Goal: Task Accomplishment & Management: Manage account settings

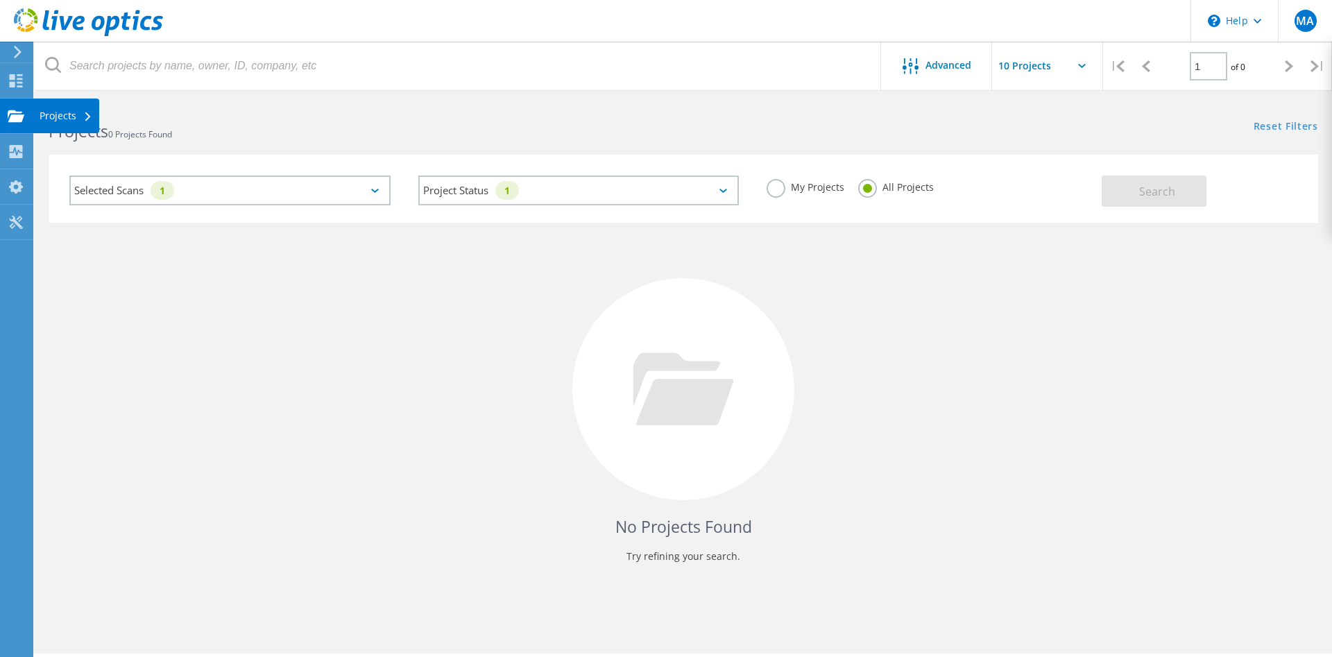
click at [17, 112] on use at bounding box center [16, 116] width 17 height 12
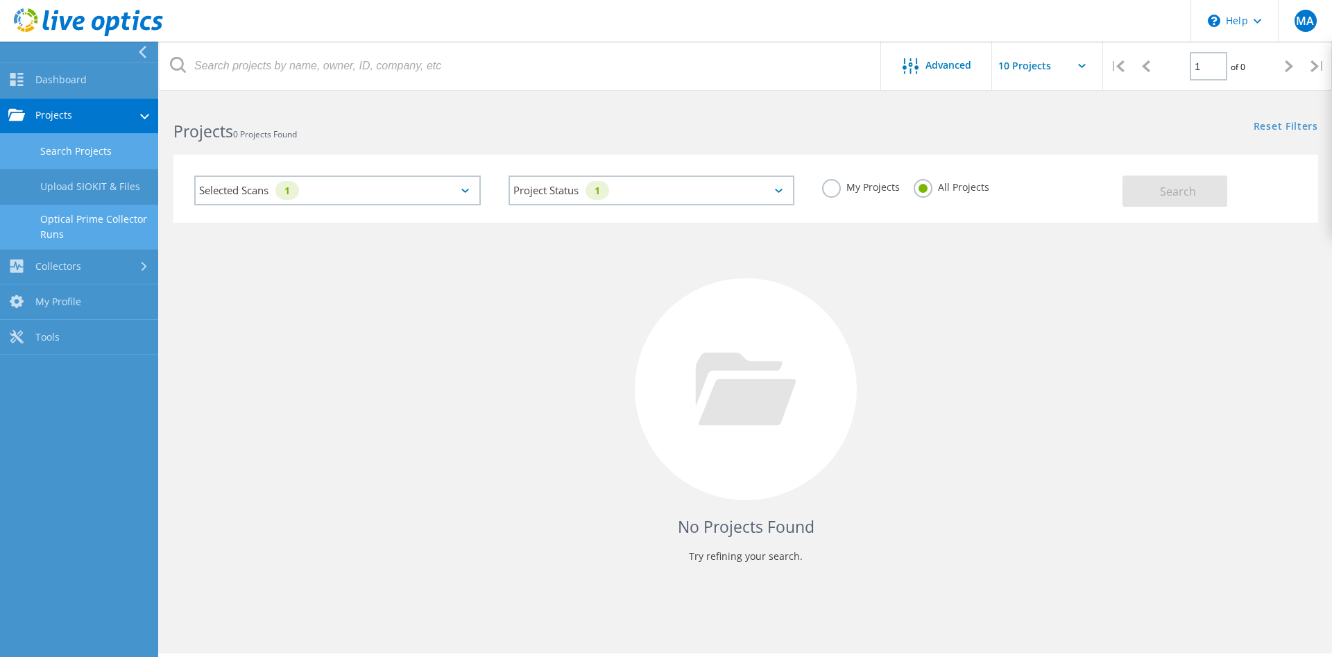
click at [110, 222] on link "Optical Prime Collector Runs" at bounding box center [79, 227] width 158 height 44
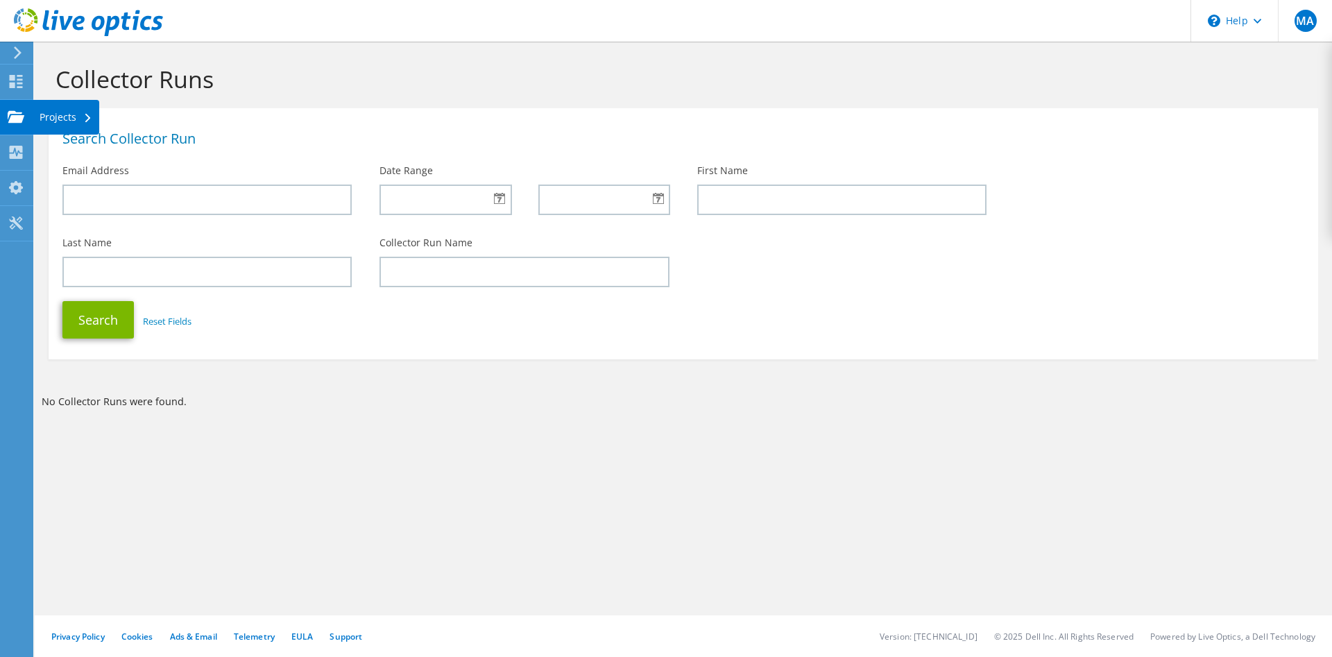
click at [87, 119] on icon at bounding box center [88, 118] width 6 height 9
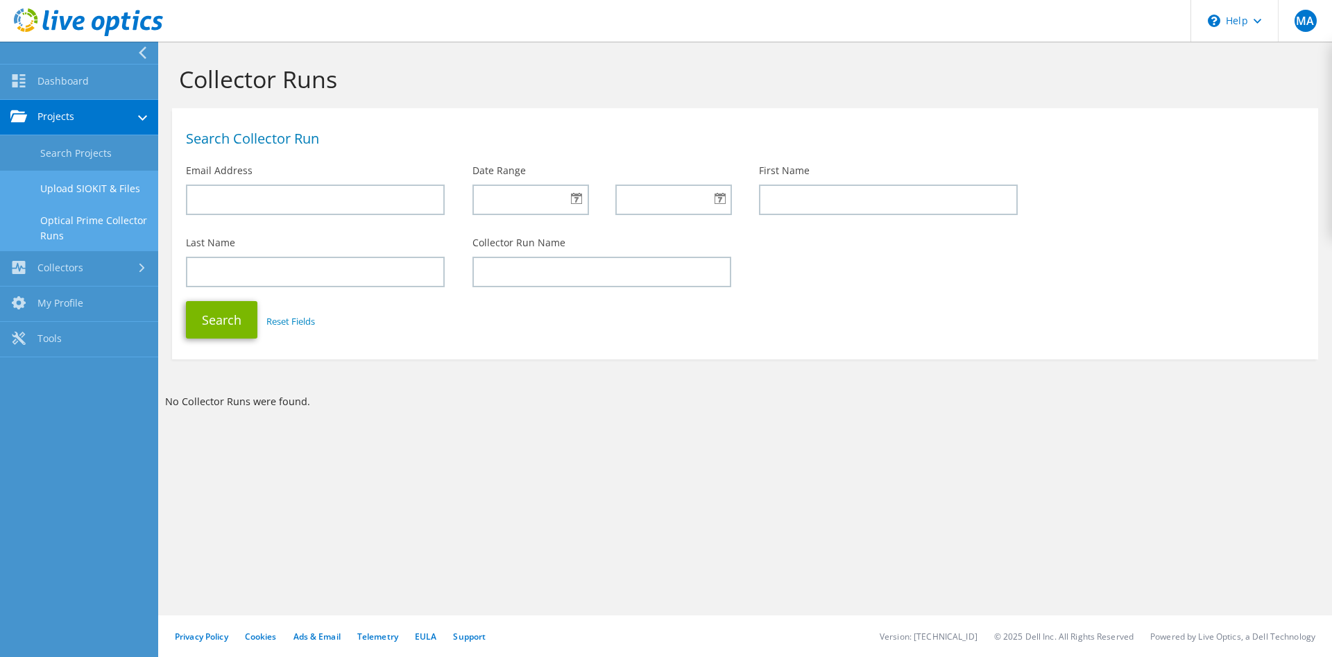
click at [106, 184] on link "Upload SIOKIT & Files" at bounding box center [79, 188] width 158 height 35
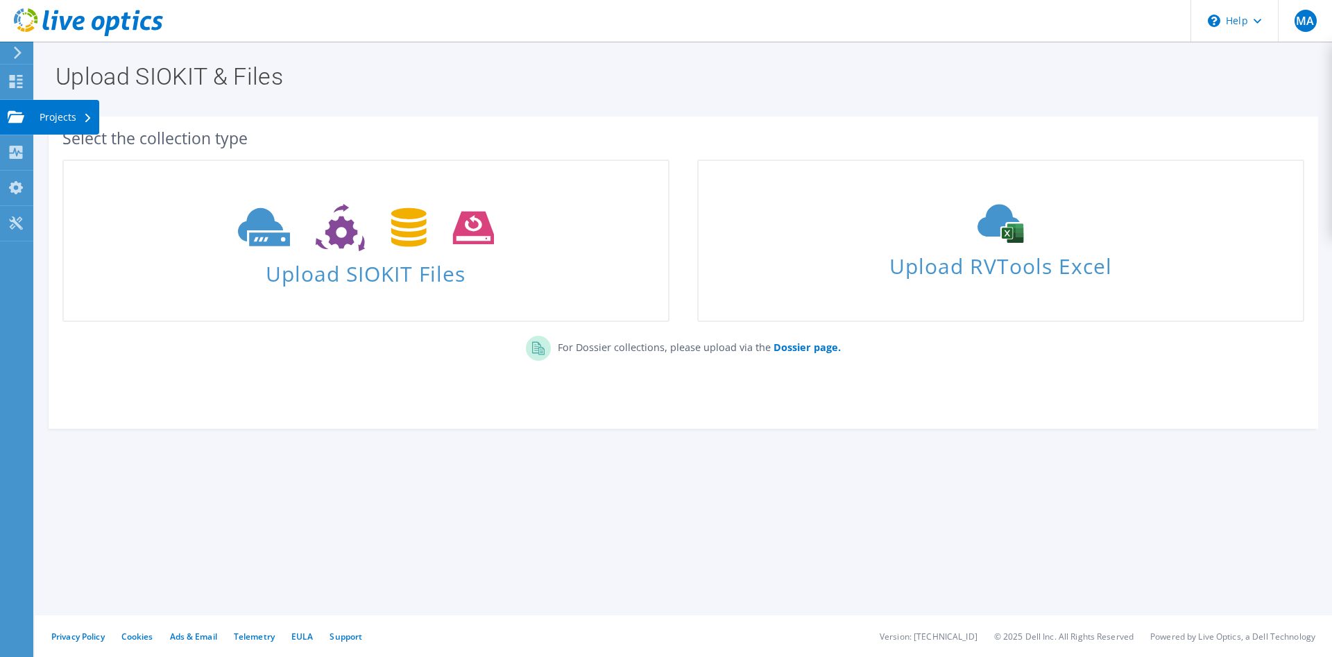
click at [56, 119] on div "Projects" at bounding box center [66, 117] width 67 height 35
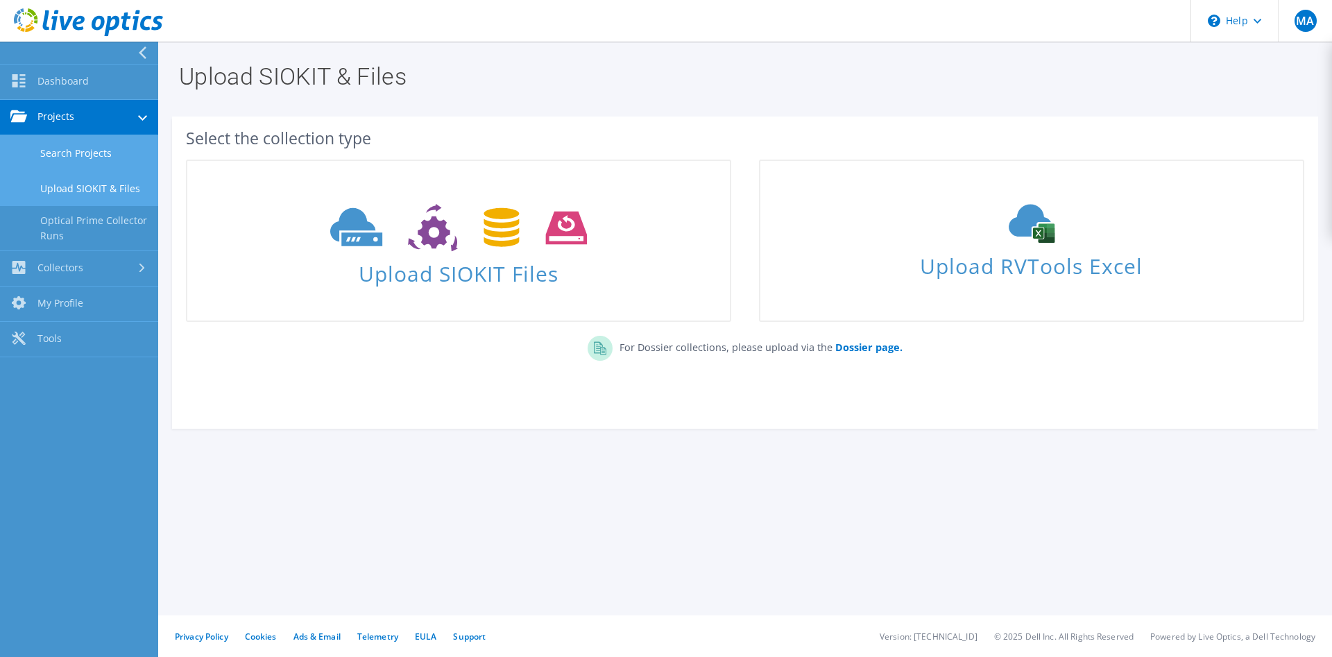
click at [99, 155] on link "Search Projects" at bounding box center [79, 152] width 158 height 35
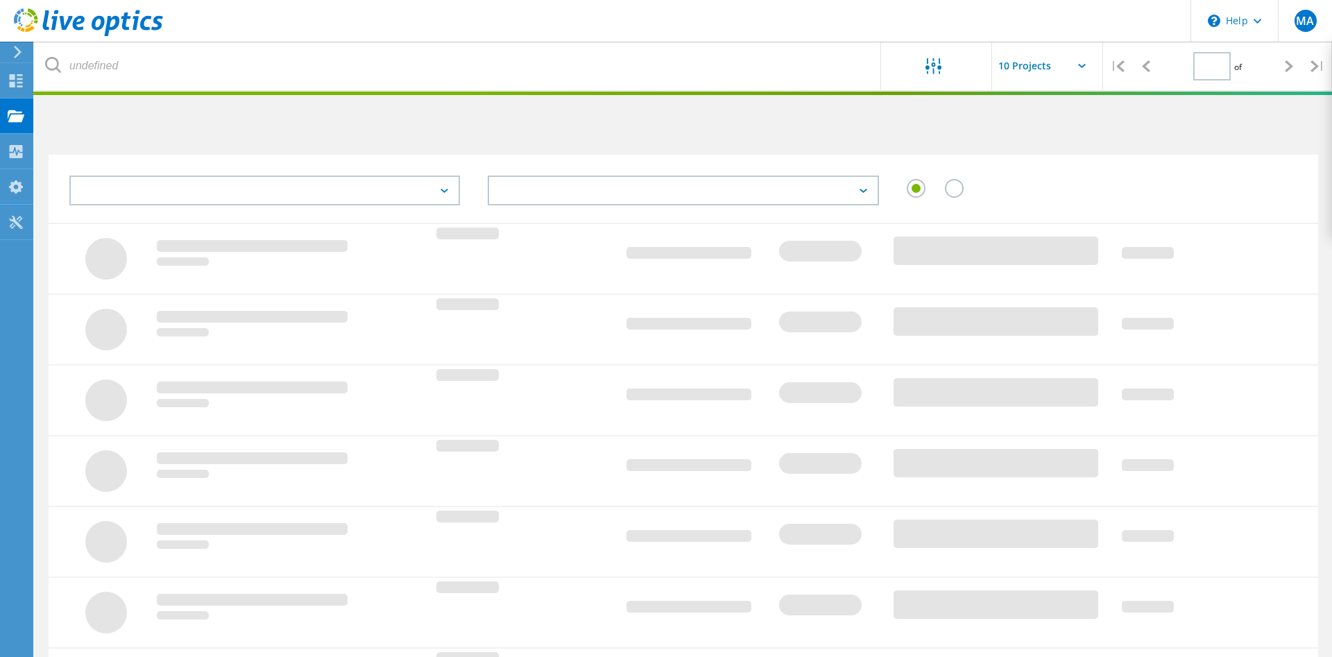
type input "1"
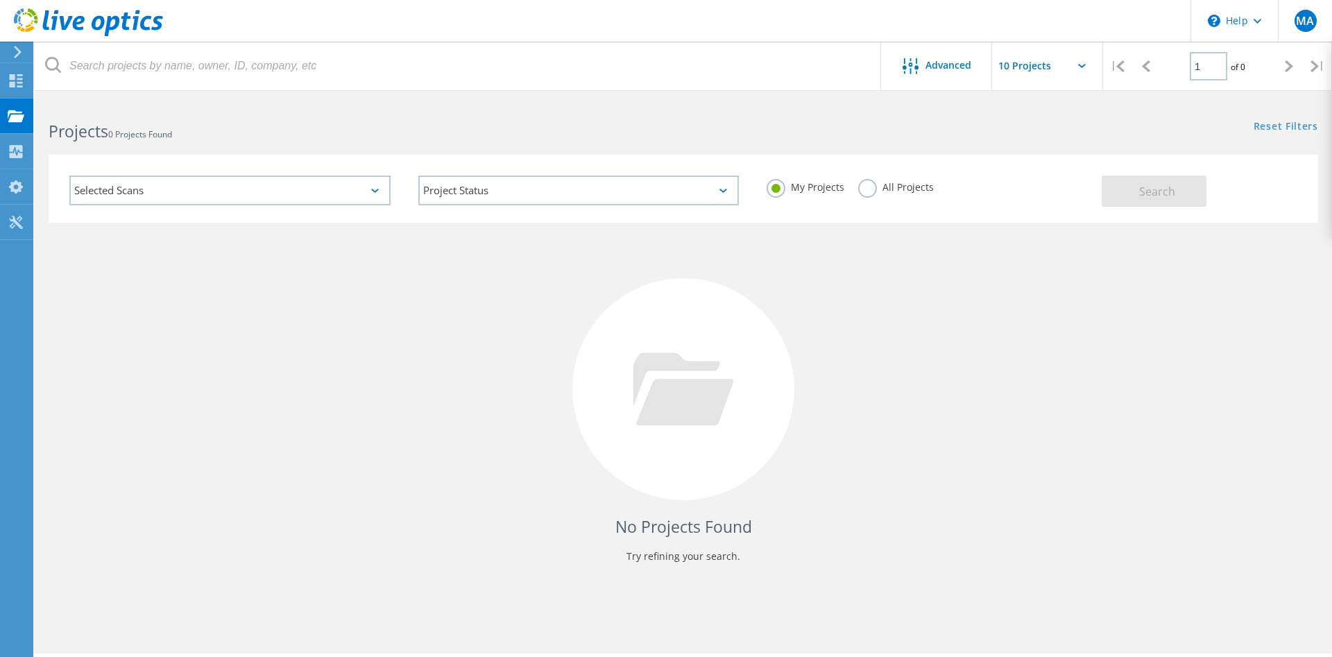
click at [348, 188] on div "Selected Scans" at bounding box center [229, 191] width 321 height 30
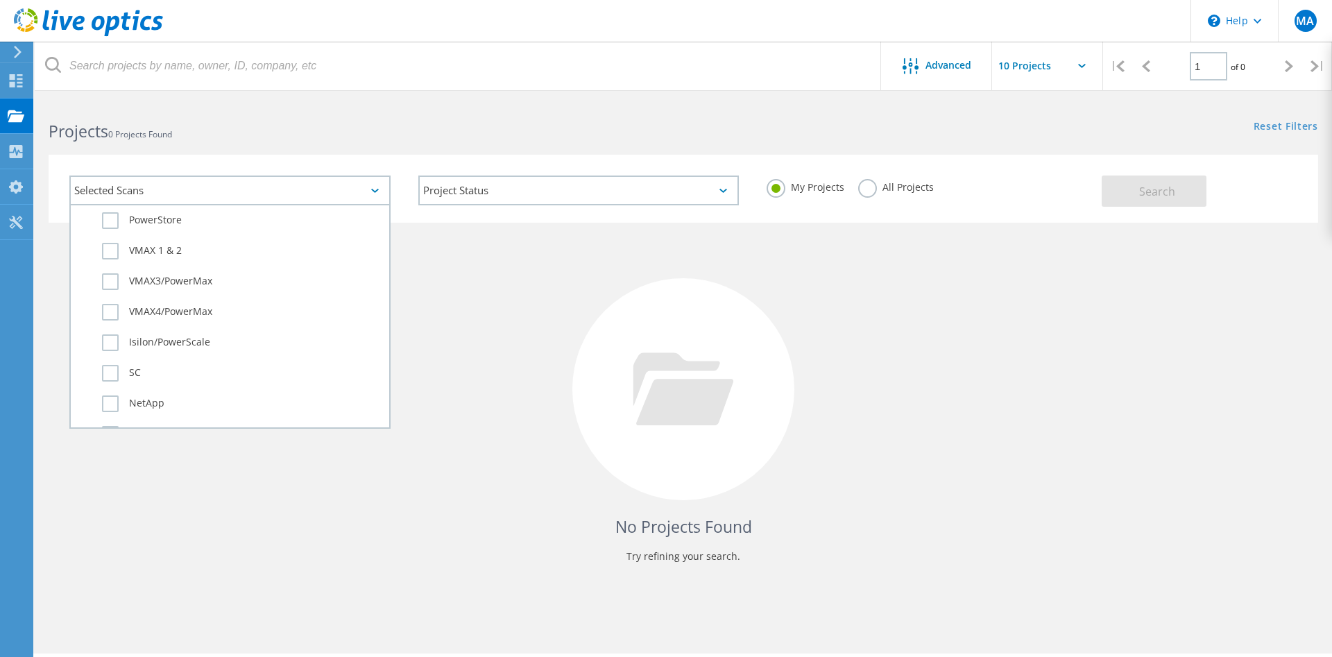
scroll to position [425, 0]
click at [192, 315] on label "Isilon/PowerScale" at bounding box center [242, 314] width 280 height 17
click at [0, 0] on input "Isilon/PowerScale" at bounding box center [0, 0] width 0 height 0
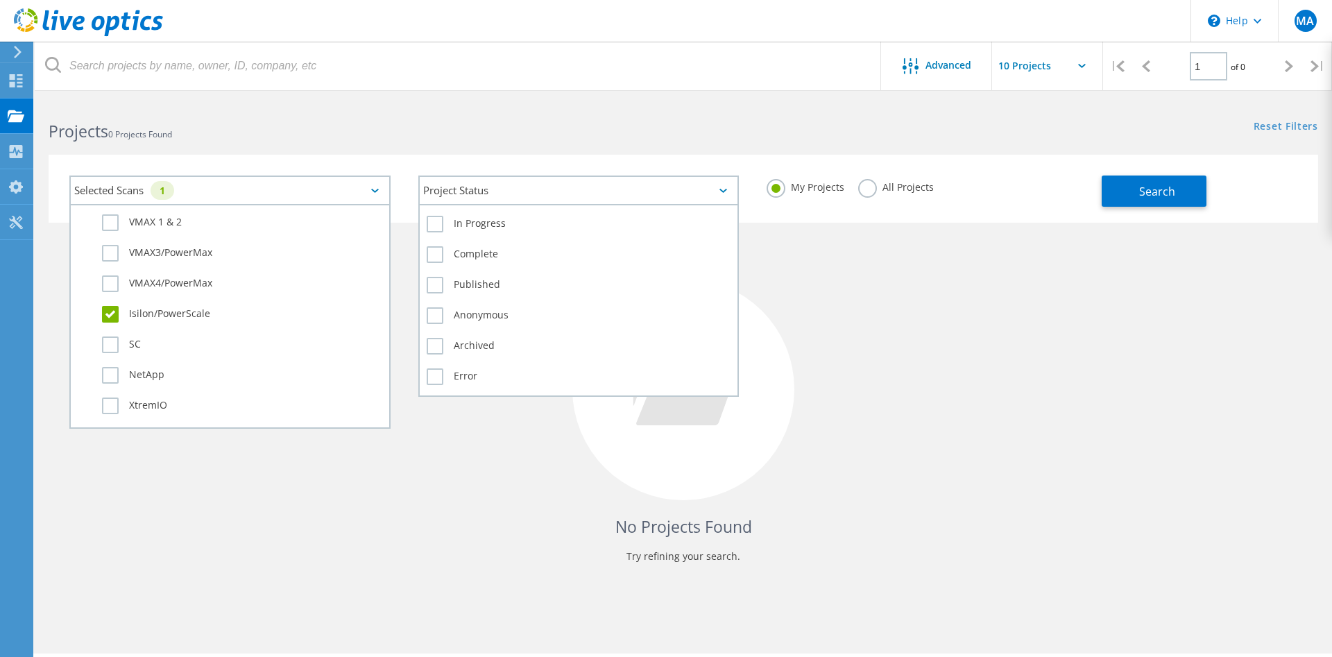
click at [715, 189] on div "Project Status" at bounding box center [578, 191] width 321 height 30
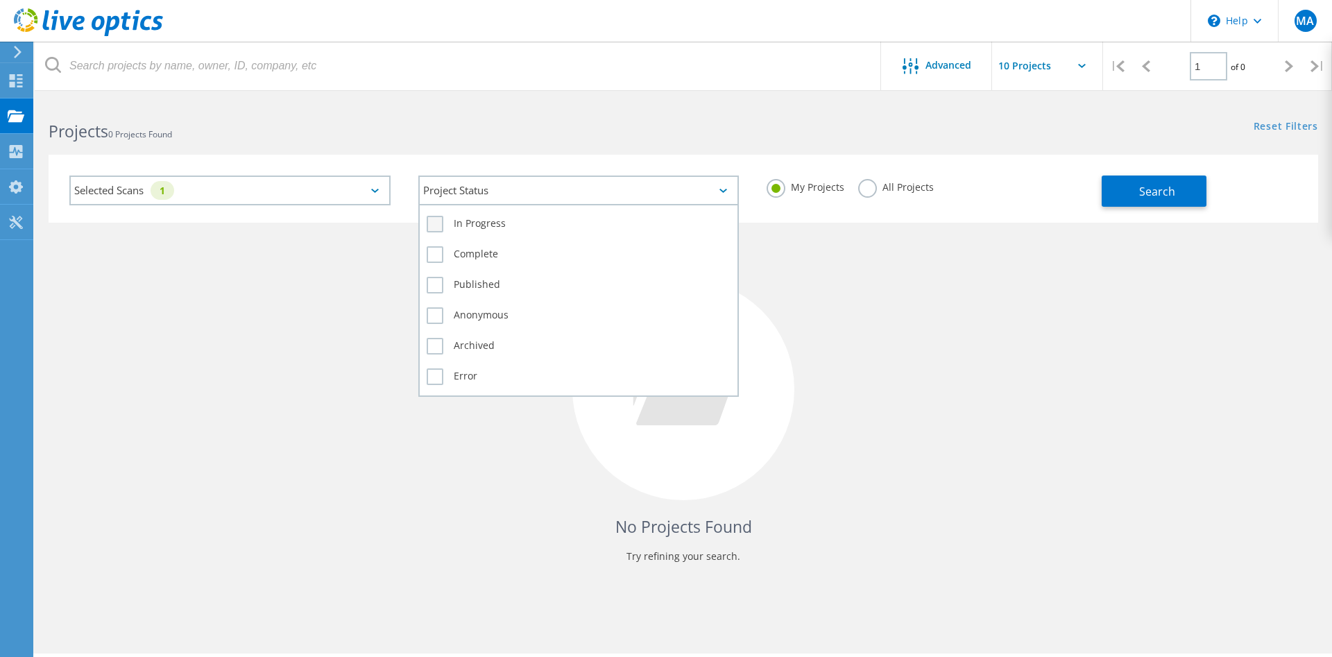
click at [686, 217] on label "In Progress" at bounding box center [579, 224] width 305 height 17
click at [0, 0] on input "In Progress" at bounding box center [0, 0] width 0 height 0
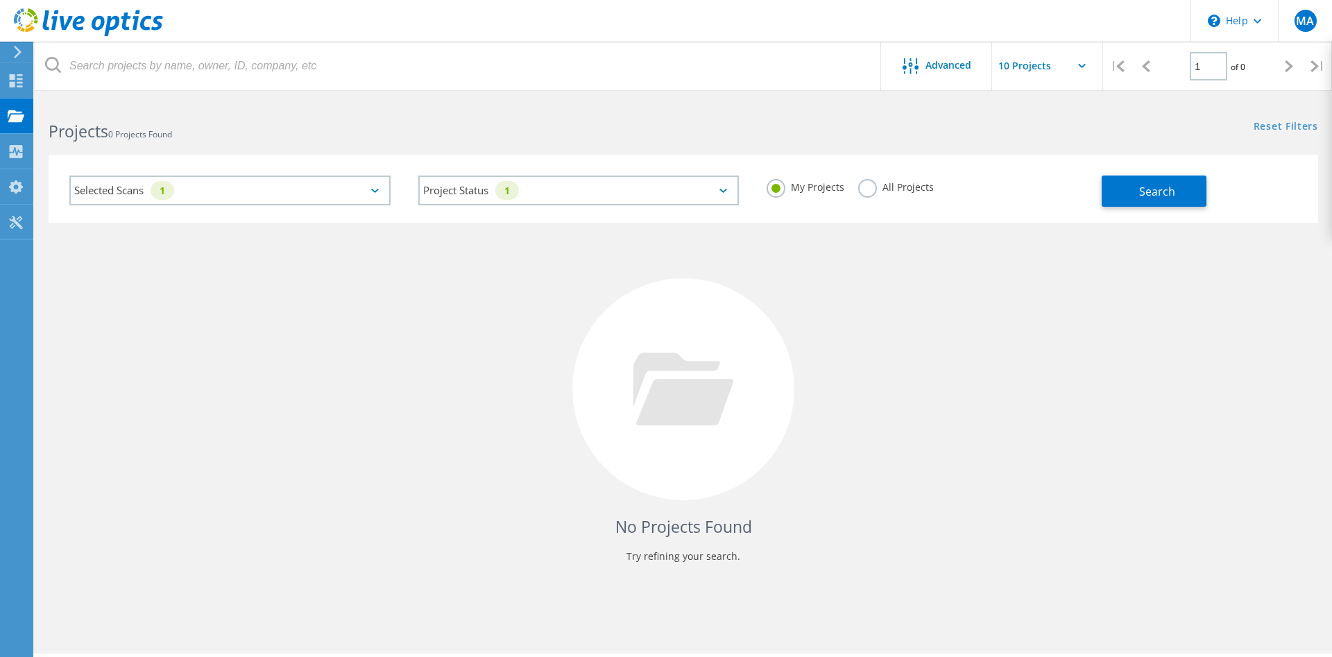
click at [1101, 189] on div "My Projects All Projects" at bounding box center [927, 187] width 349 height 51
click at [1107, 189] on button "Search" at bounding box center [1154, 191] width 105 height 31
click at [871, 190] on label "All Projects" at bounding box center [896, 185] width 76 height 13
click at [0, 0] on input "All Projects" at bounding box center [0, 0] width 0 height 0
click at [1147, 192] on span "Search" at bounding box center [1157, 191] width 36 height 15
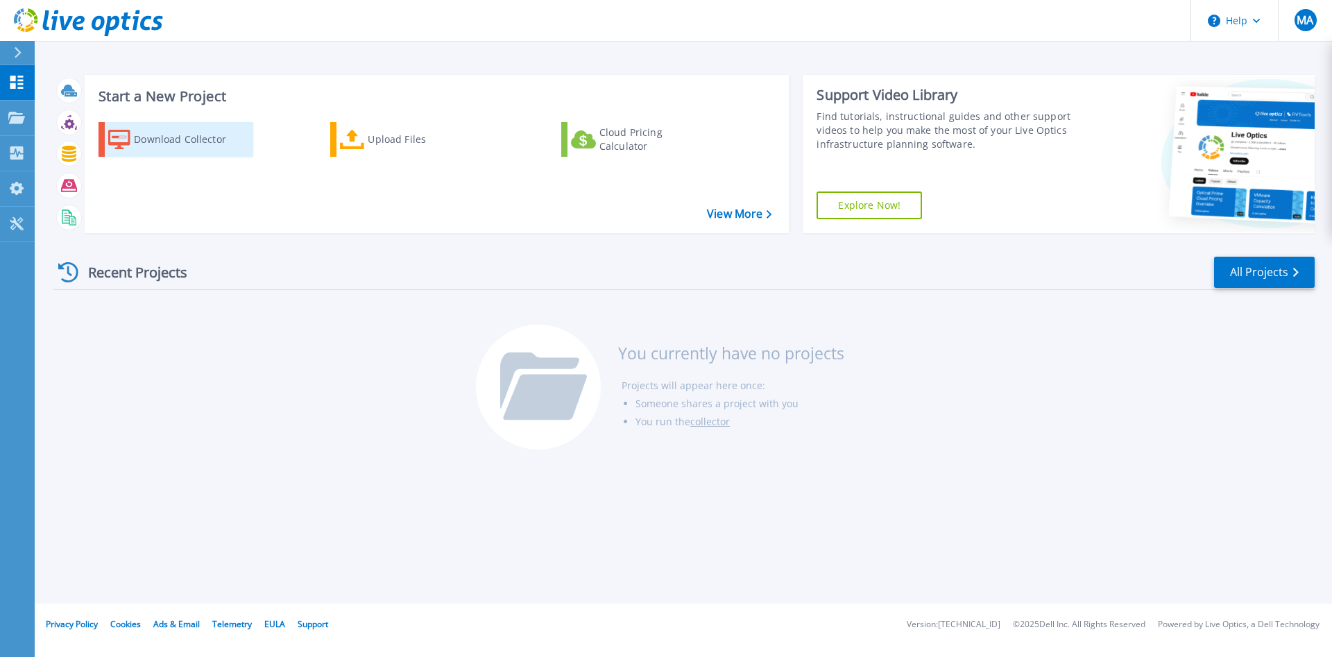
click at [163, 146] on div "Download Collector" at bounding box center [189, 140] width 111 height 28
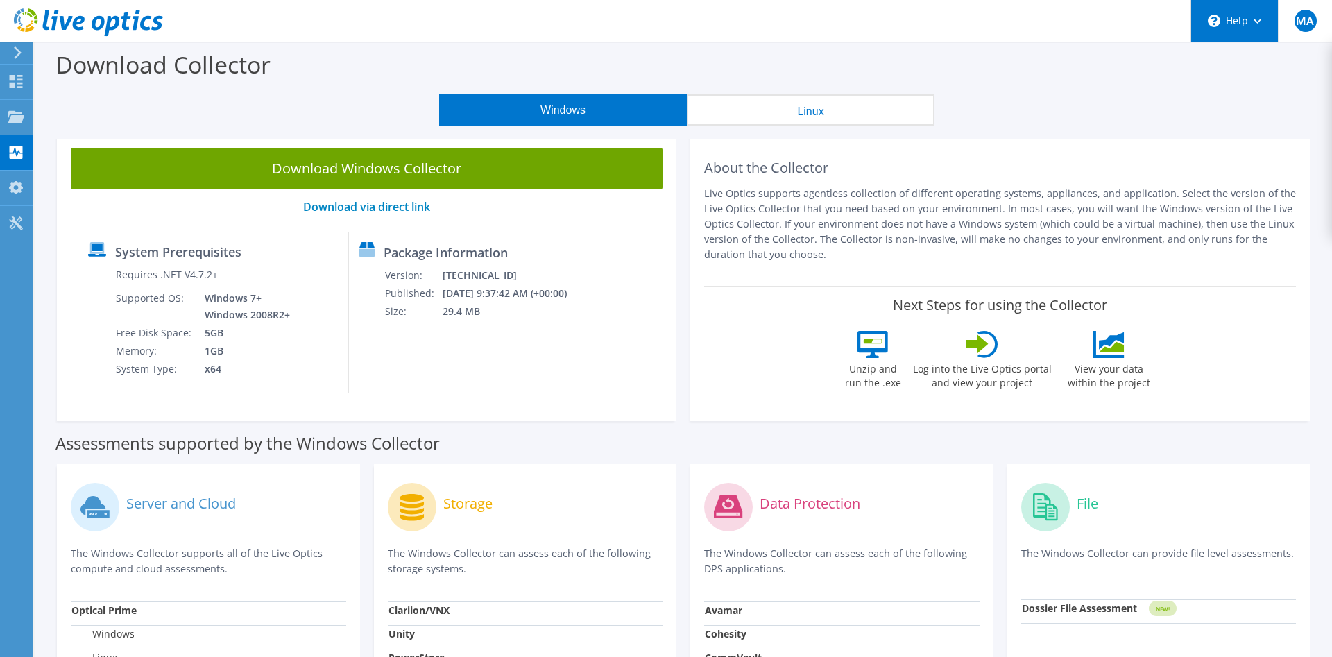
click at [1241, 21] on div "\n Help" at bounding box center [1234, 21] width 87 height 42
click at [1102, 63] on div "Download Collector" at bounding box center [684, 68] width 1284 height 53
click at [17, 90] on div at bounding box center [16, 83] width 17 height 15
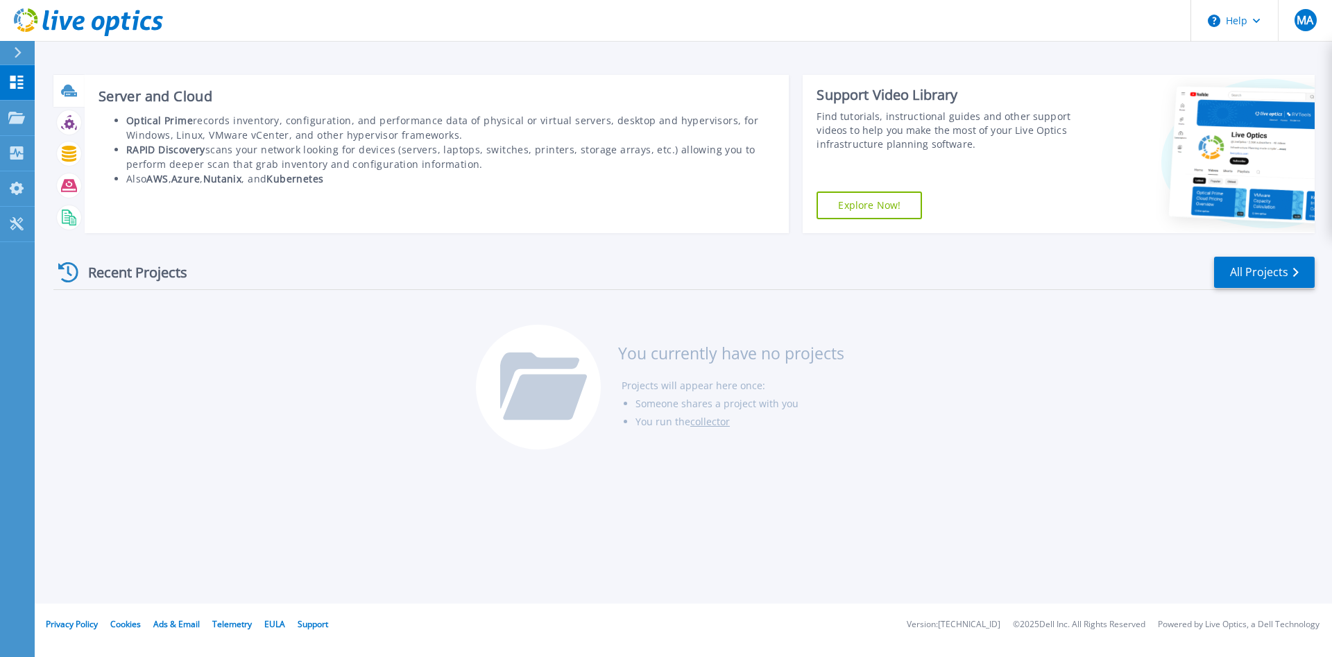
click at [69, 87] on icon at bounding box center [68, 90] width 14 height 10
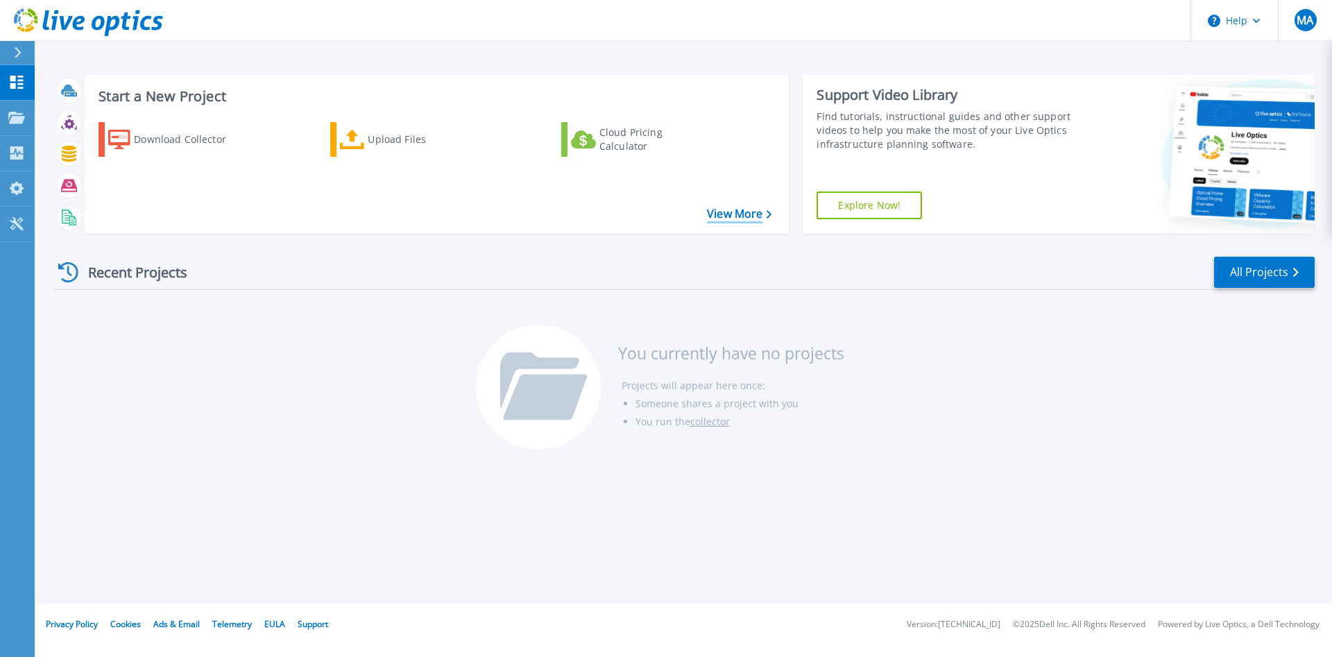
click at [732, 210] on link "View More" at bounding box center [739, 213] width 65 height 13
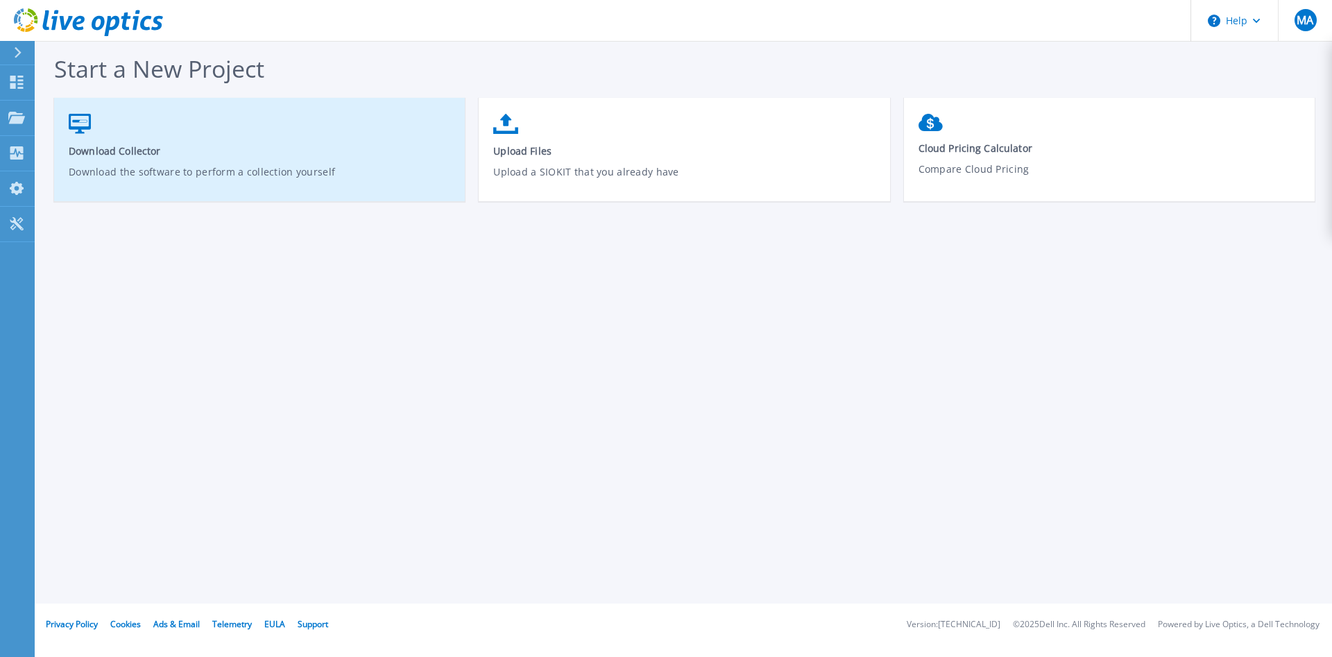
click at [366, 175] on p "Download the software to perform a collection yourself" at bounding box center [260, 180] width 382 height 32
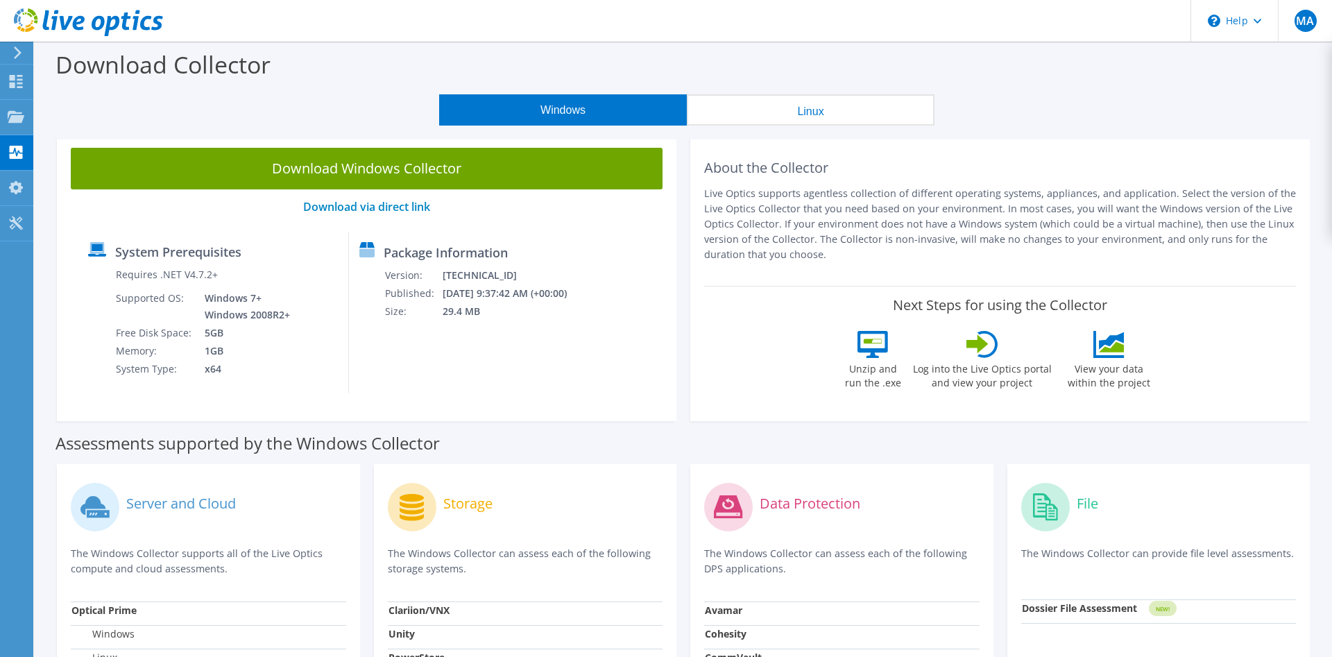
click at [366, 175] on link "Download Windows Collector" at bounding box center [367, 169] width 592 height 42
click at [22, 53] on icon at bounding box center [17, 52] width 10 height 12
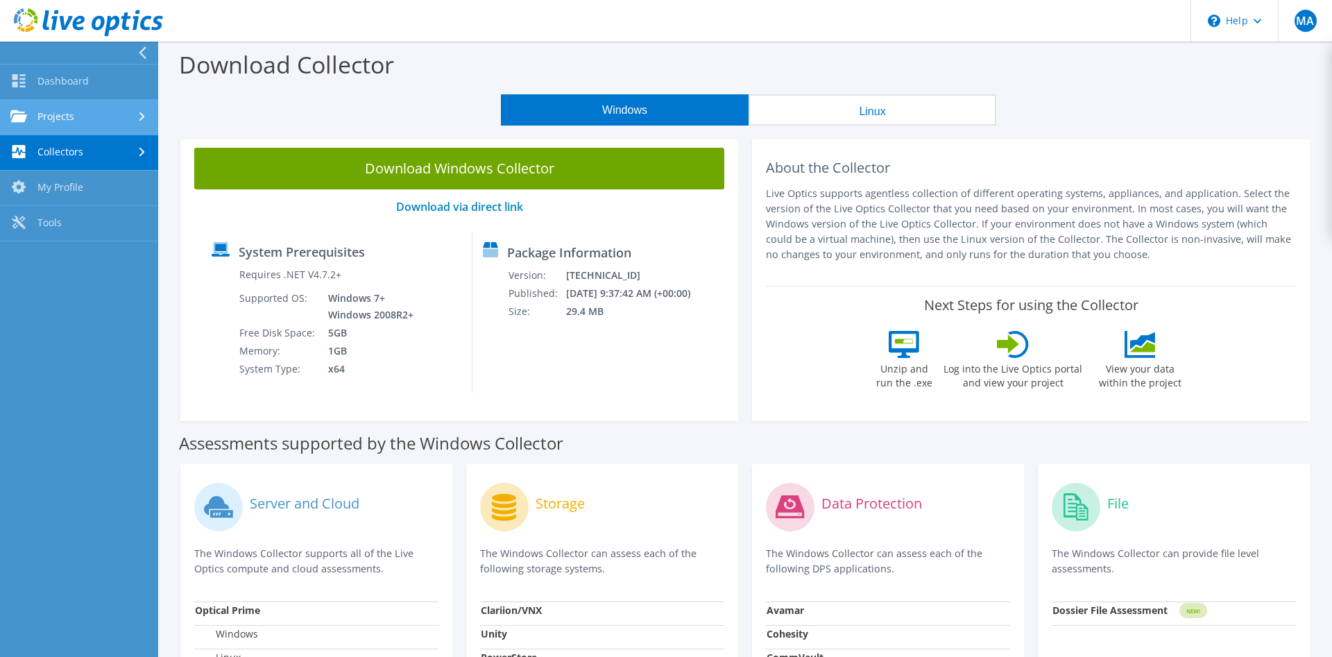
click at [87, 117] on link "Projects" at bounding box center [79, 117] width 158 height 35
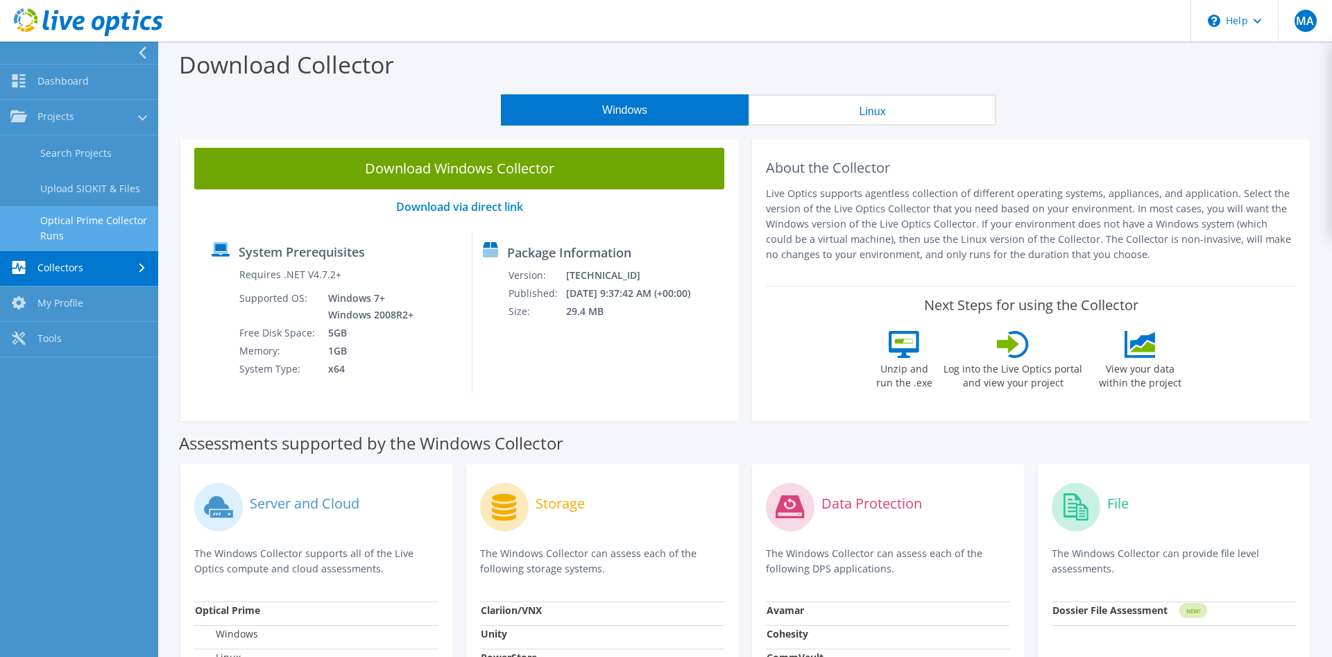
click at [87, 218] on link "Optical Prime Collector Runs" at bounding box center [79, 228] width 158 height 44
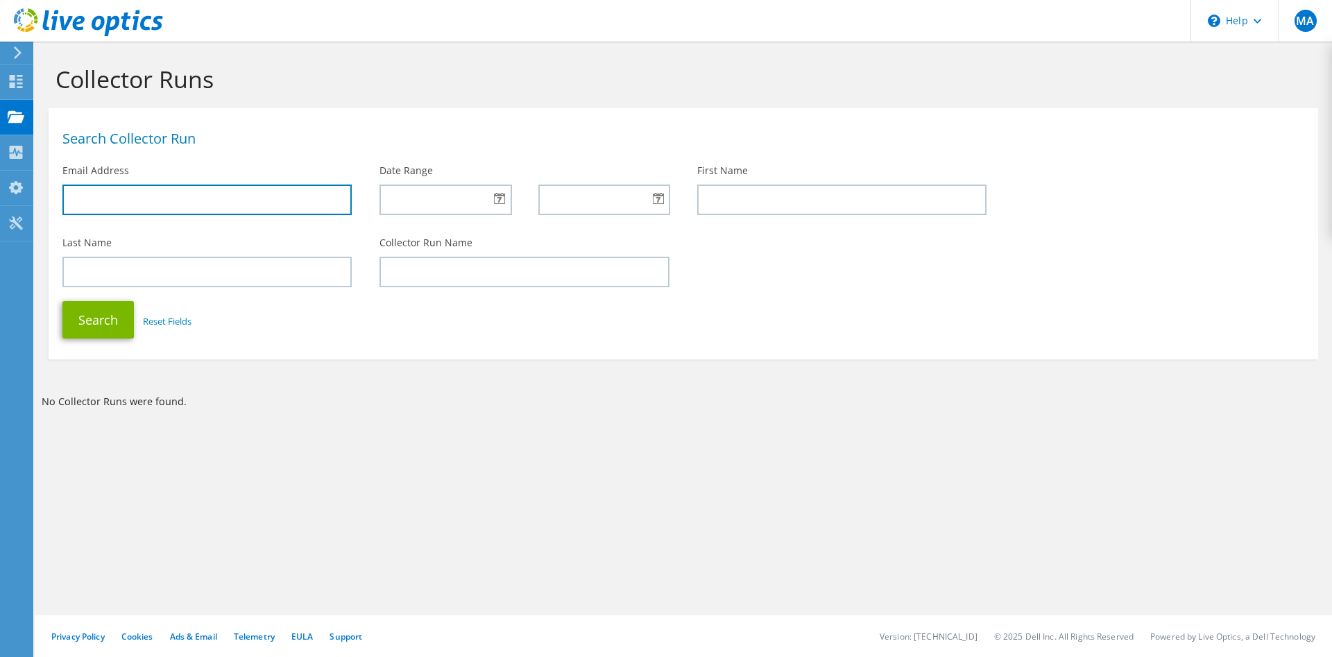
click at [180, 187] on input "text" at bounding box center [206, 200] width 289 height 31
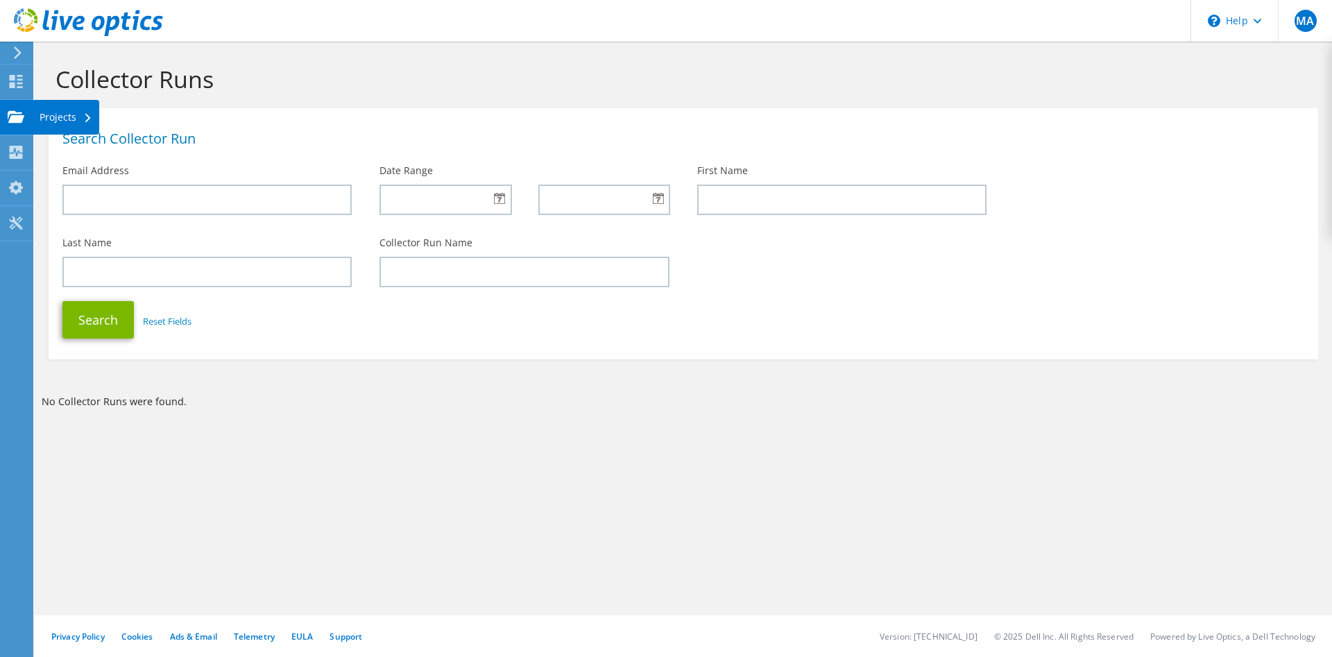
click at [44, 114] on div "Projects" at bounding box center [66, 117] width 67 height 35
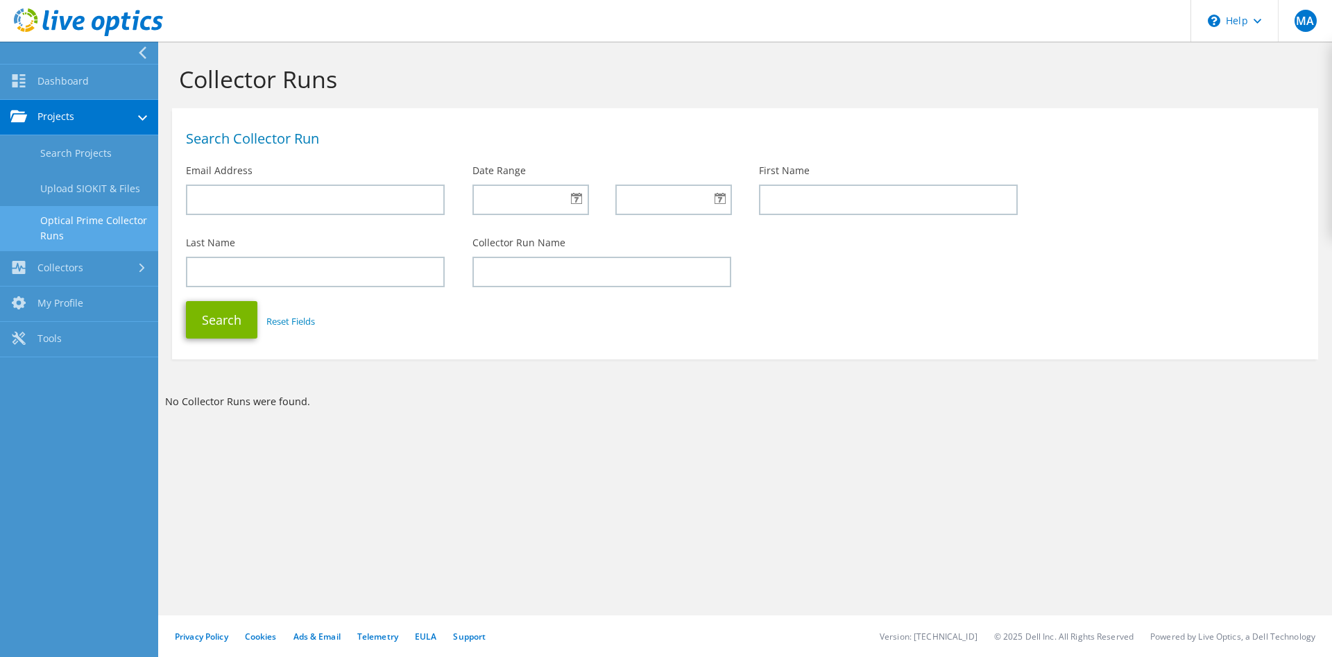
click at [80, 125] on link "Projects" at bounding box center [79, 117] width 158 height 35
click at [87, 106] on link "Projects" at bounding box center [79, 117] width 158 height 35
click at [92, 143] on link "Search Projects" at bounding box center [79, 152] width 158 height 35
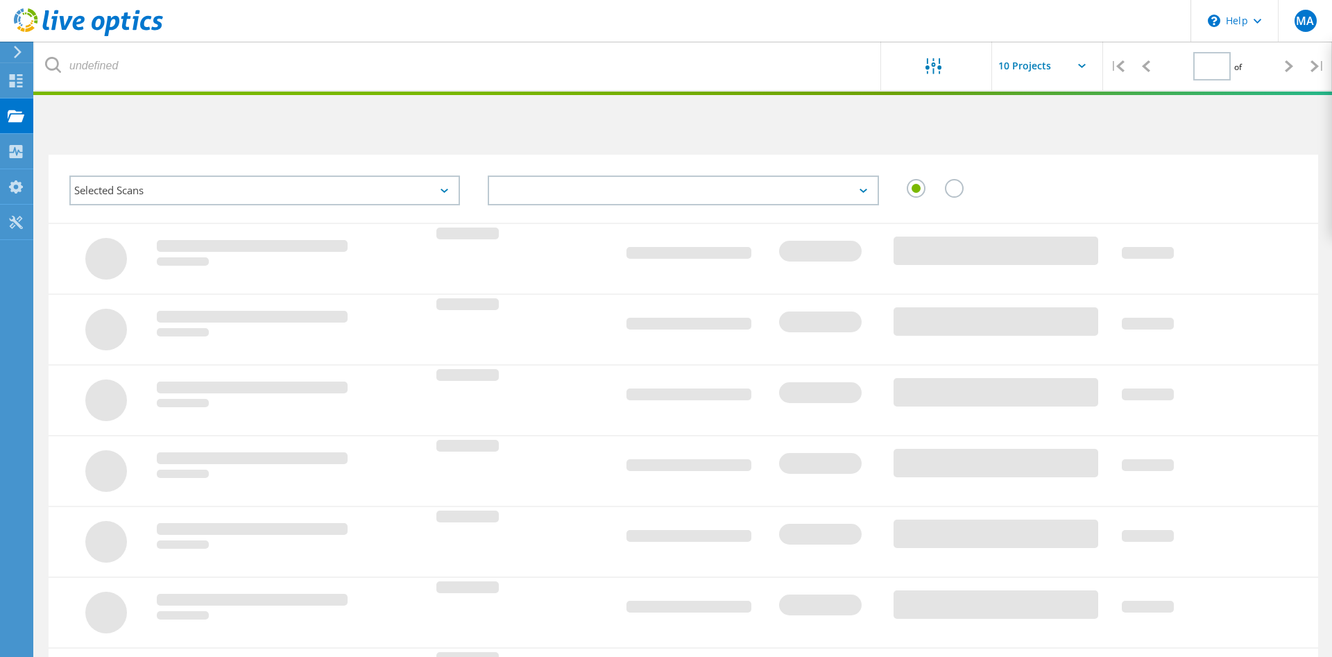
type input "1"
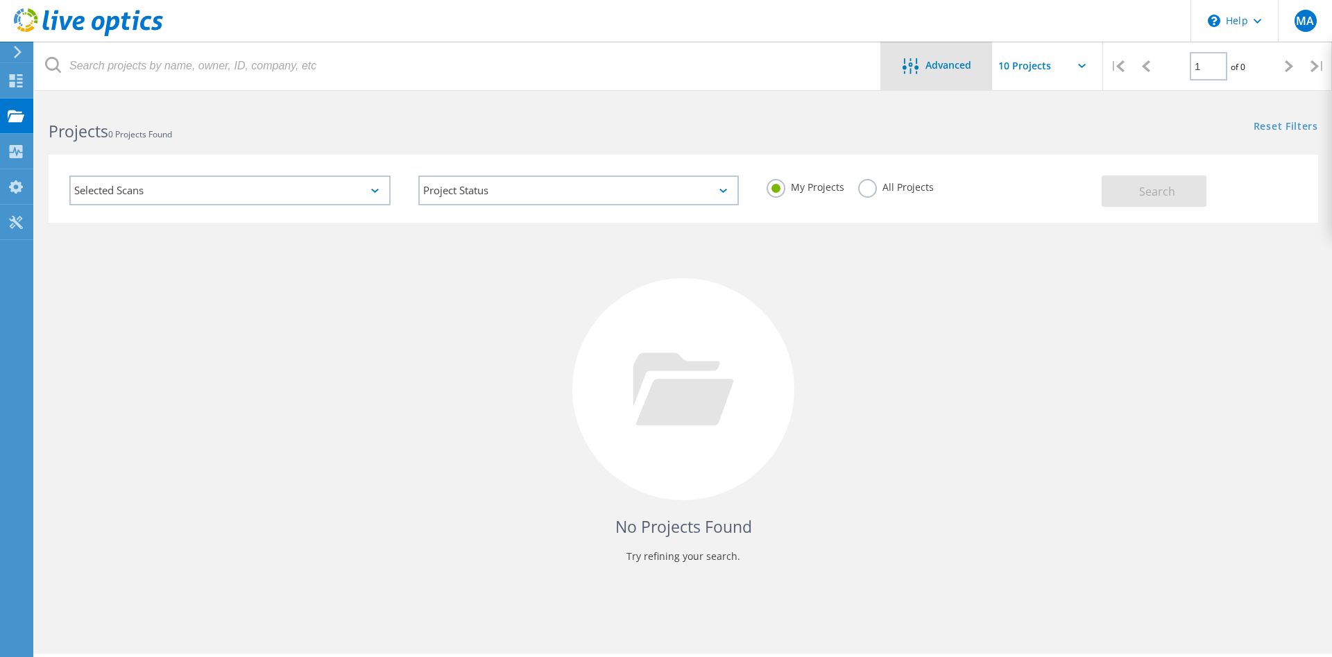
click at [973, 63] on div "Advanced" at bounding box center [936, 66] width 111 height 17
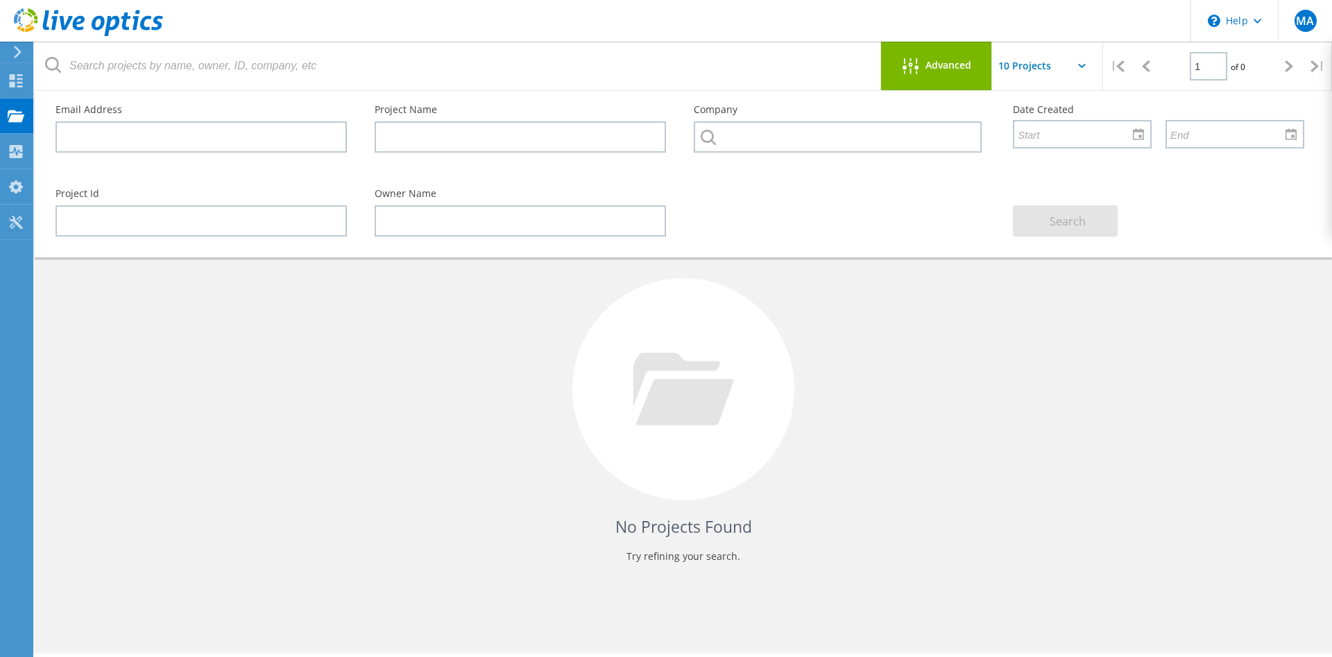
click at [973, 63] on div "Advanced" at bounding box center [936, 66] width 111 height 17
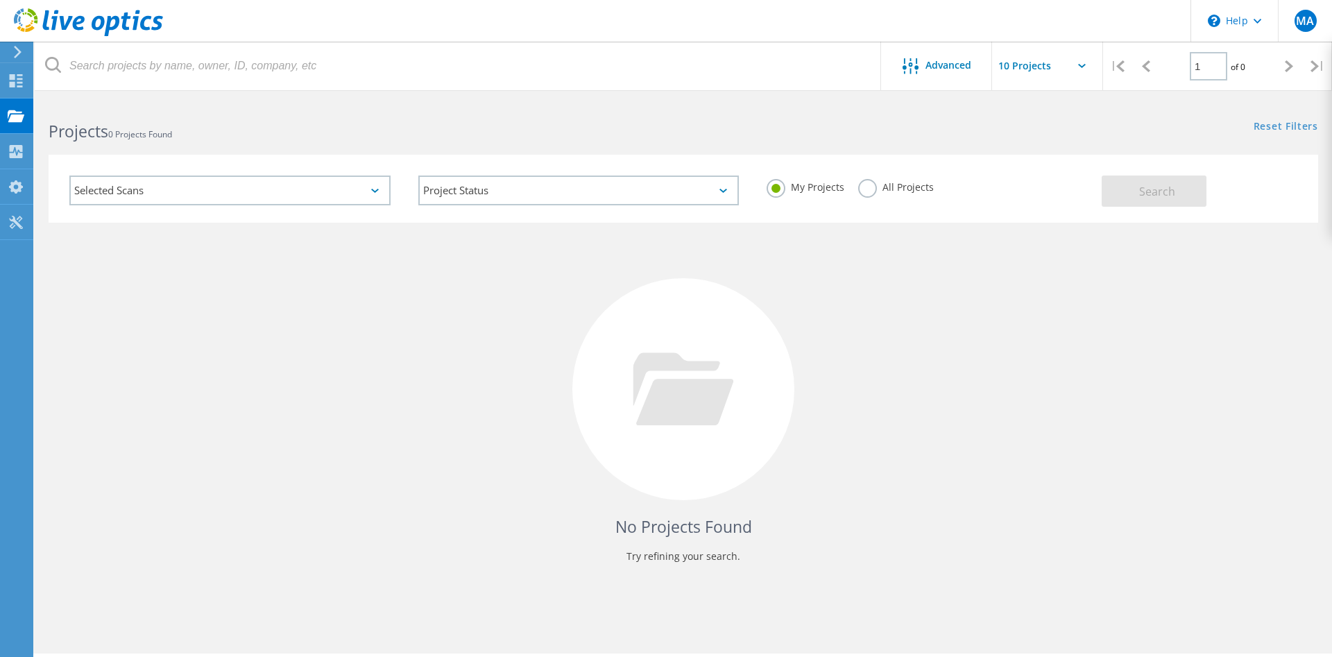
click at [190, 187] on div "Selected Scans" at bounding box center [229, 191] width 321 height 30
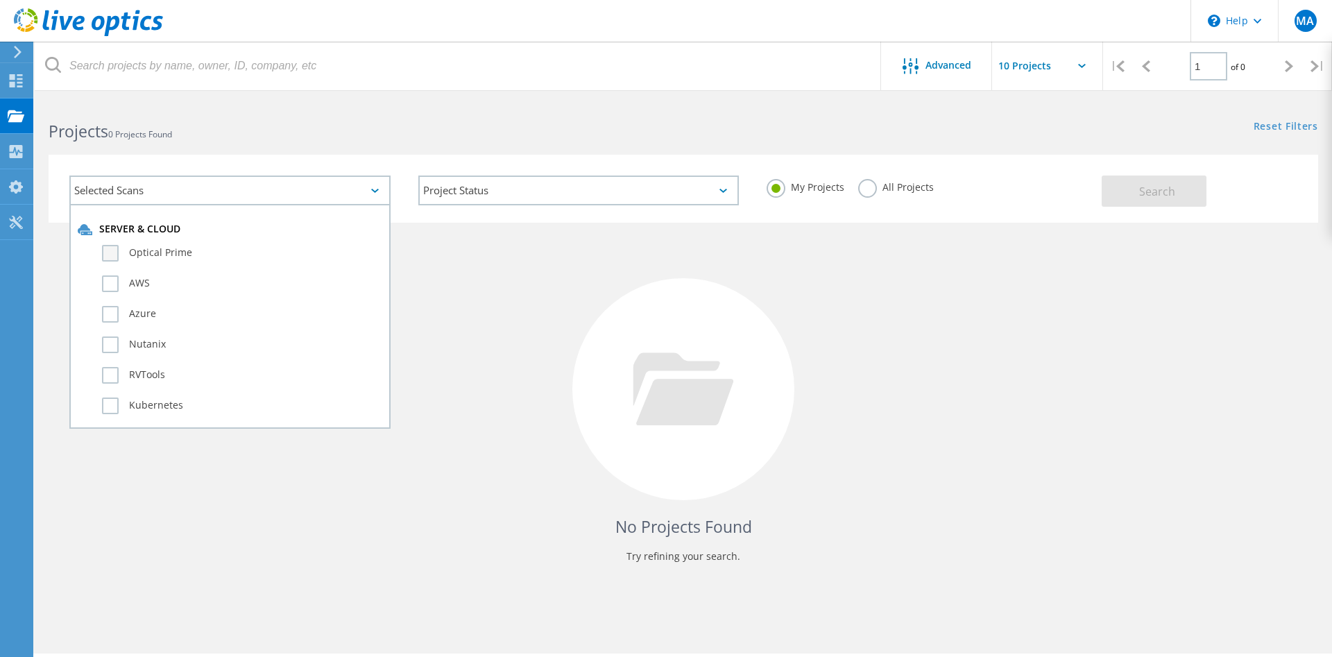
click at [119, 253] on label "Optical Prime" at bounding box center [242, 253] width 280 height 17
click at [0, 0] on input "Optical Prime" at bounding box center [0, 0] width 0 height 0
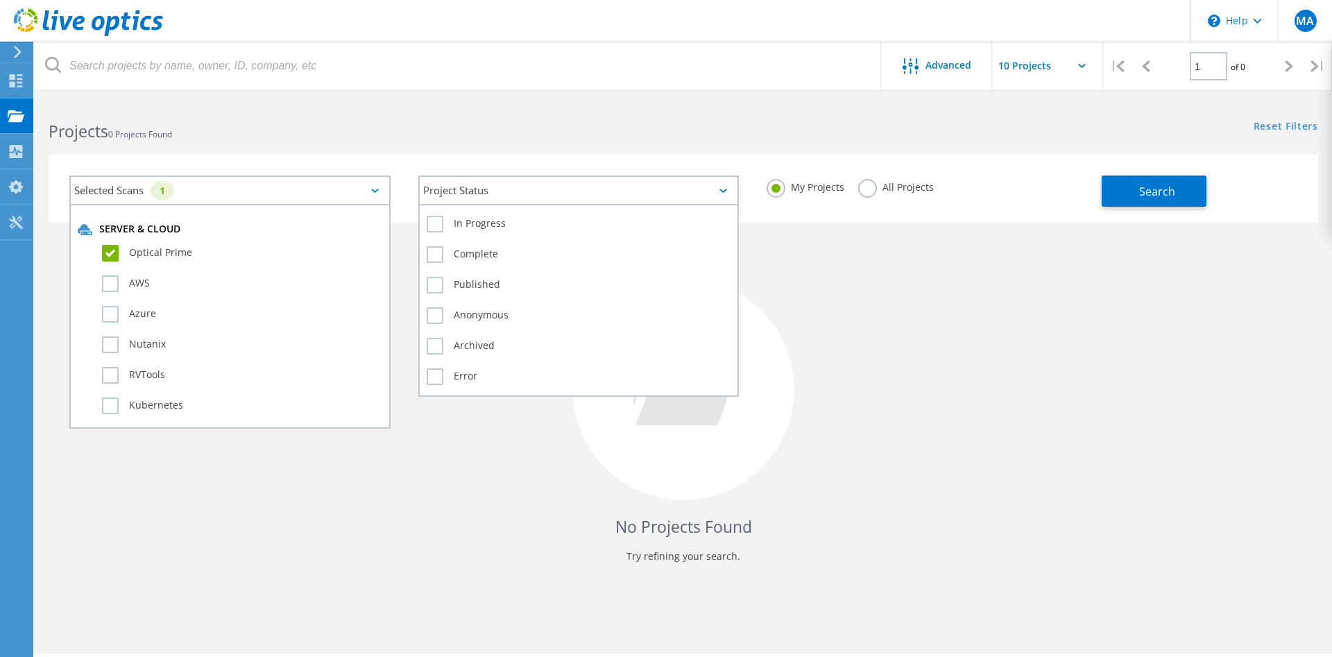
click at [496, 197] on div "Project Status" at bounding box center [578, 191] width 321 height 30
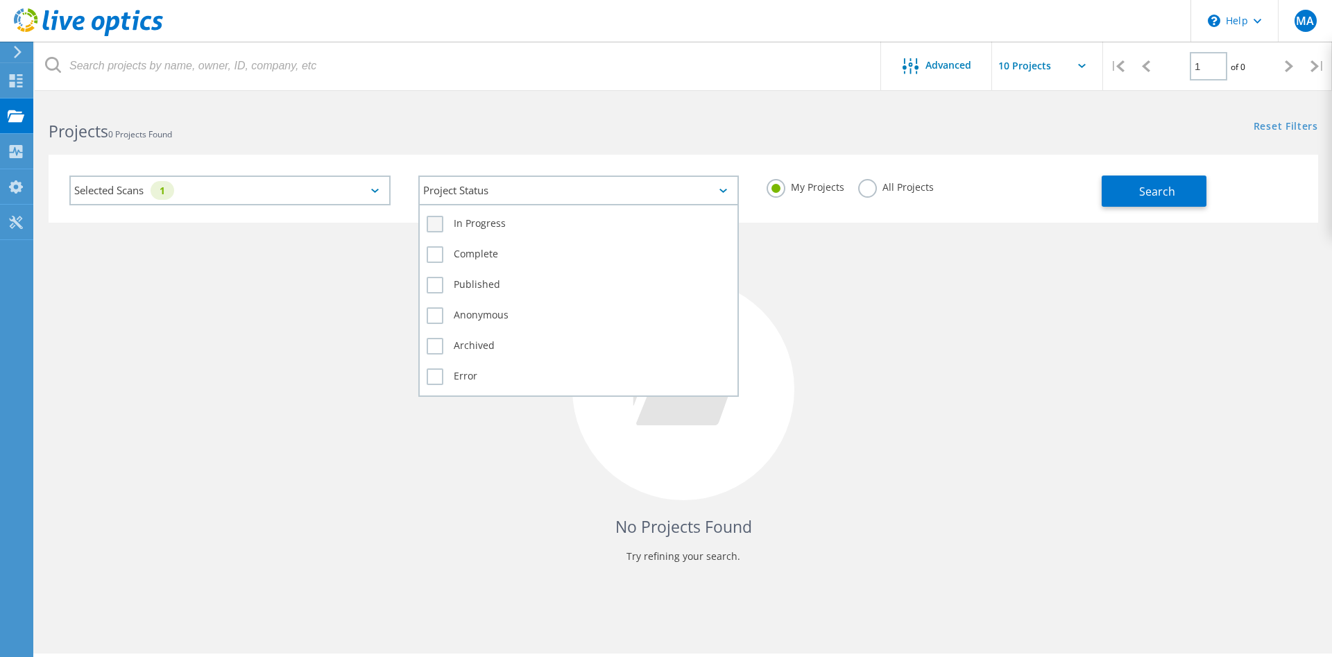
click at [496, 218] on label "In Progress" at bounding box center [579, 224] width 305 height 17
click at [0, 0] on input "In Progress" at bounding box center [0, 0] width 0 height 0
click at [493, 246] on label "Complete" at bounding box center [579, 254] width 305 height 17
click at [0, 0] on input "Complete" at bounding box center [0, 0] width 0 height 0
click at [479, 348] on label "Archived" at bounding box center [579, 346] width 305 height 17
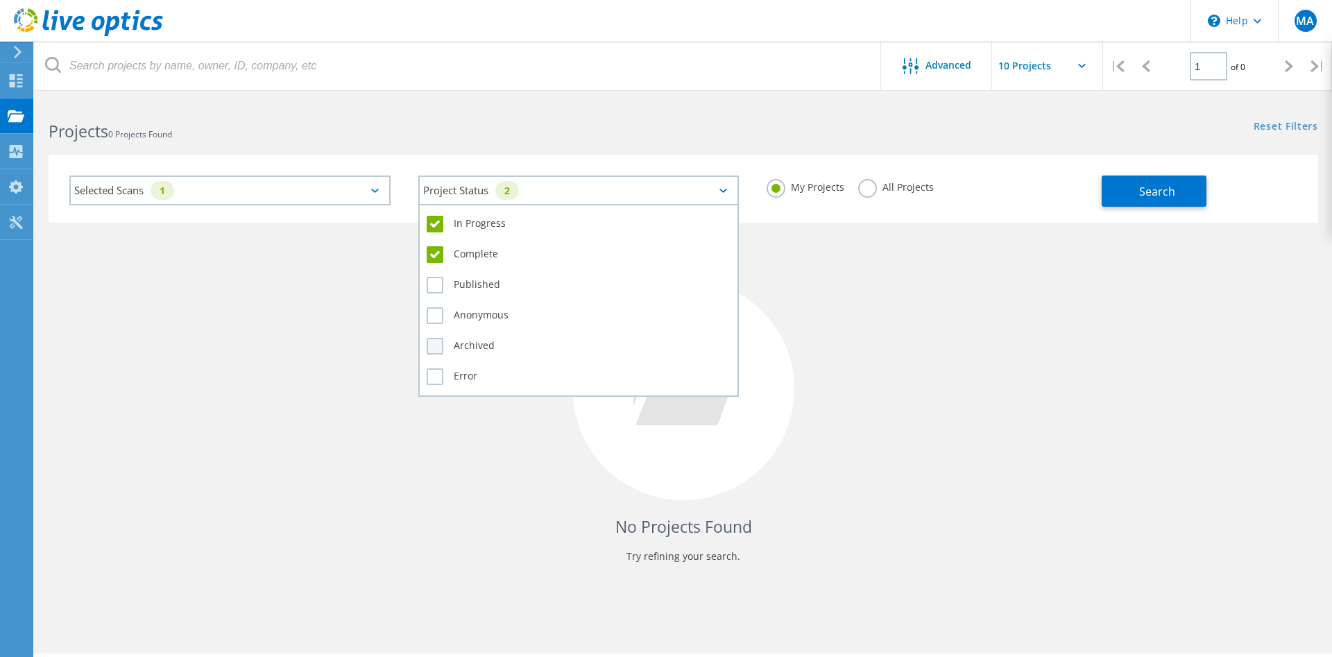
click at [0, 0] on input "Archived" at bounding box center [0, 0] width 0 height 0
drag, startPoint x: 476, startPoint y: 378, endPoint x: 470, endPoint y: 338, distance: 40.6
click at [476, 370] on label "Error" at bounding box center [579, 376] width 305 height 17
click at [461, 307] on label "Anonymous" at bounding box center [579, 315] width 305 height 17
click at [0, 0] on input "Anonymous" at bounding box center [0, 0] width 0 height 0
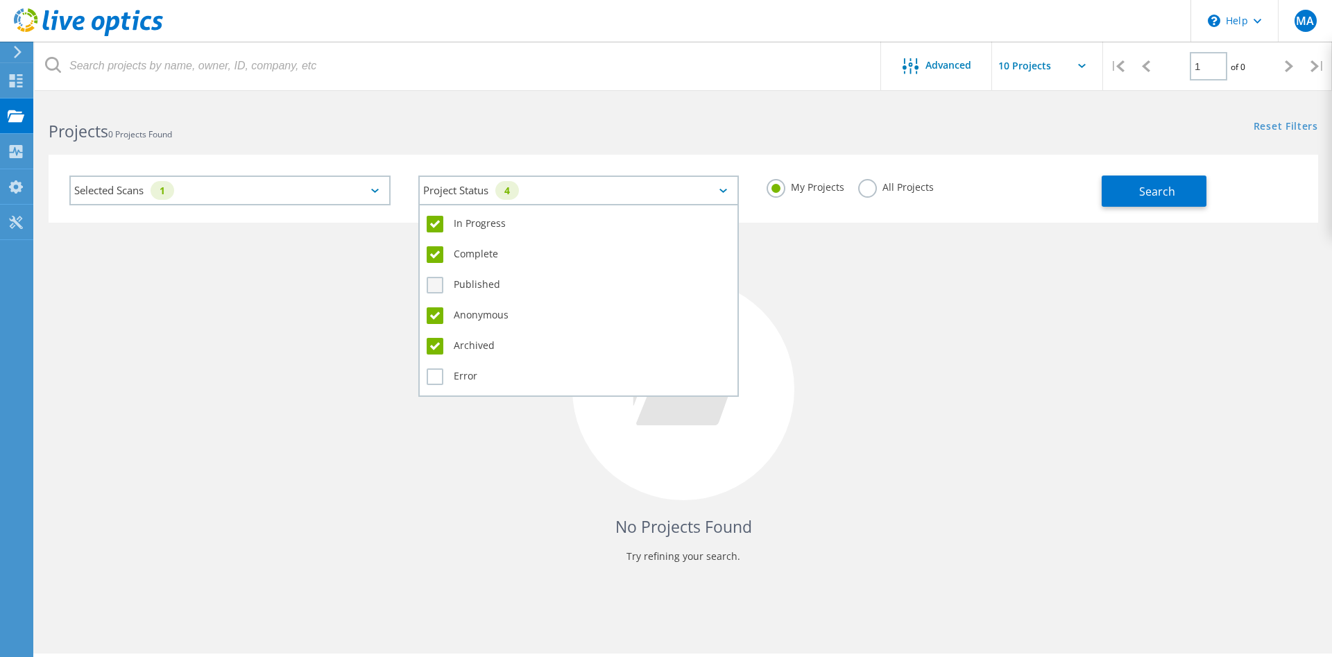
click at [461, 285] on label "Published" at bounding box center [579, 285] width 305 height 17
click at [0, 0] on input "Published" at bounding box center [0, 0] width 0 height 0
click at [447, 376] on label "Error" at bounding box center [579, 376] width 305 height 17
click at [0, 0] on input "Error" at bounding box center [0, 0] width 0 height 0
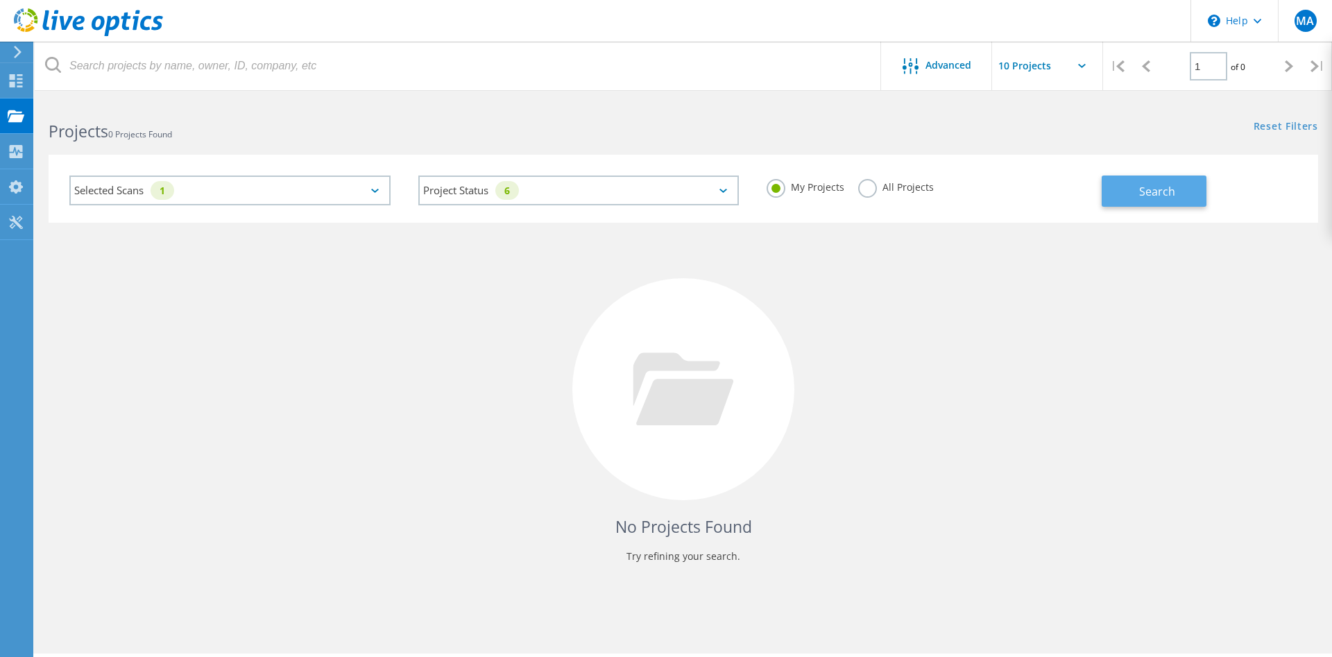
click at [1104, 196] on div "Selected Scans 1 Project Status 6 In Progress Complete Published Anonymous Arch…" at bounding box center [684, 189] width 1270 height 68
click at [1152, 195] on span "Search" at bounding box center [1157, 191] width 36 height 15
click at [862, 188] on label "All Projects" at bounding box center [896, 185] width 76 height 13
click at [0, 0] on input "All Projects" at bounding box center [0, 0] width 0 height 0
click at [1107, 191] on button "Search" at bounding box center [1154, 191] width 105 height 31
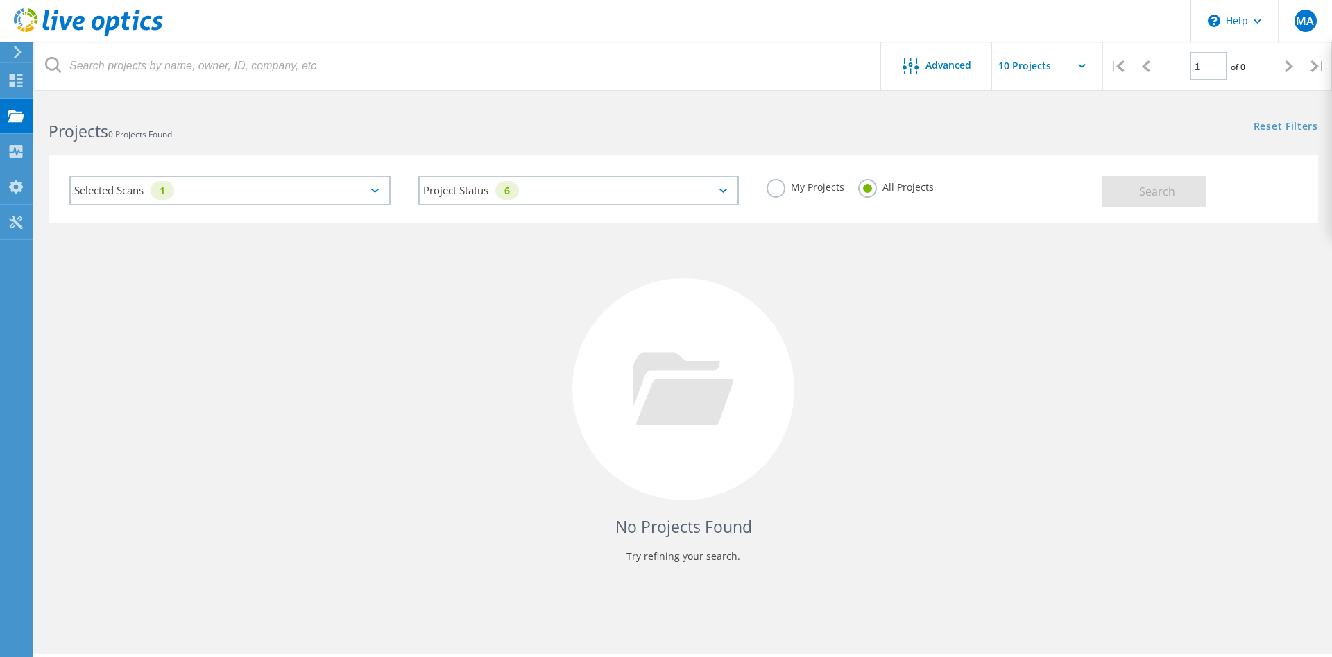
click at [246, 185] on div "Selected Scans 1" at bounding box center [229, 191] width 321 height 30
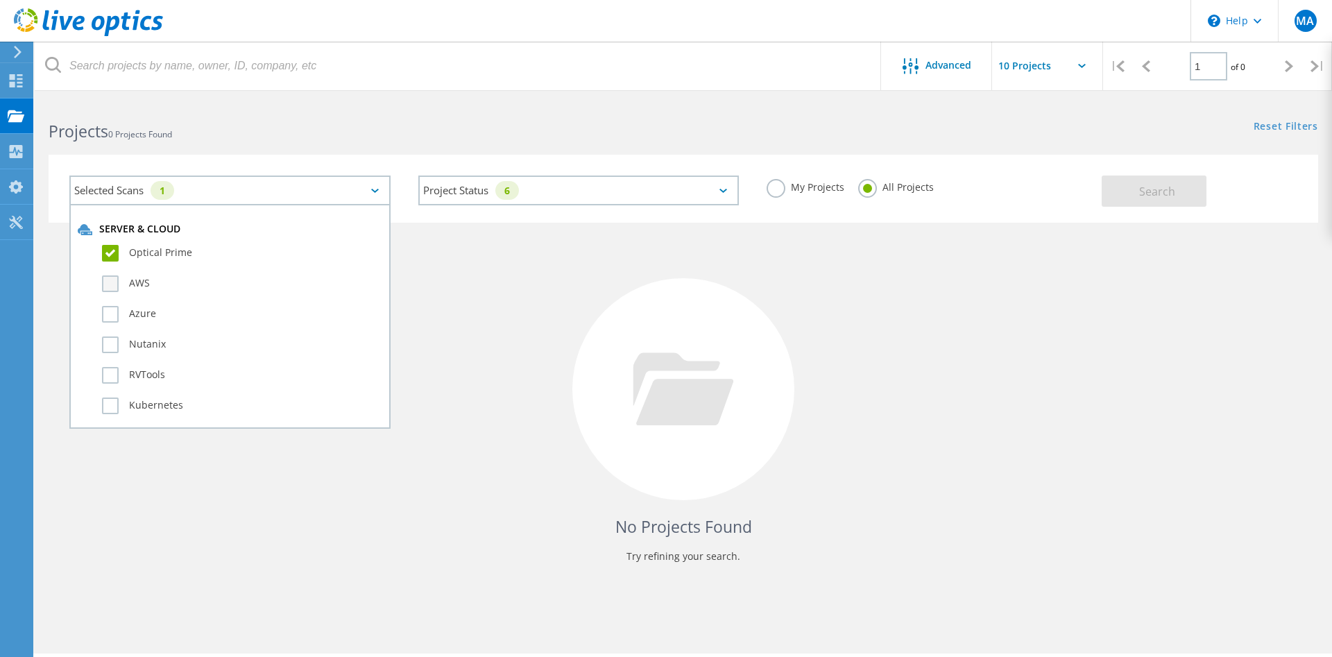
click at [116, 283] on label "AWS" at bounding box center [242, 283] width 280 height 17
click at [0, 0] on input "AWS" at bounding box center [0, 0] width 0 height 0
click at [115, 316] on label "Azure" at bounding box center [242, 314] width 280 height 17
click at [0, 0] on input "Azure" at bounding box center [0, 0] width 0 height 0
drag, startPoint x: 107, startPoint y: 346, endPoint x: 103, endPoint y: 358, distance: 12.3
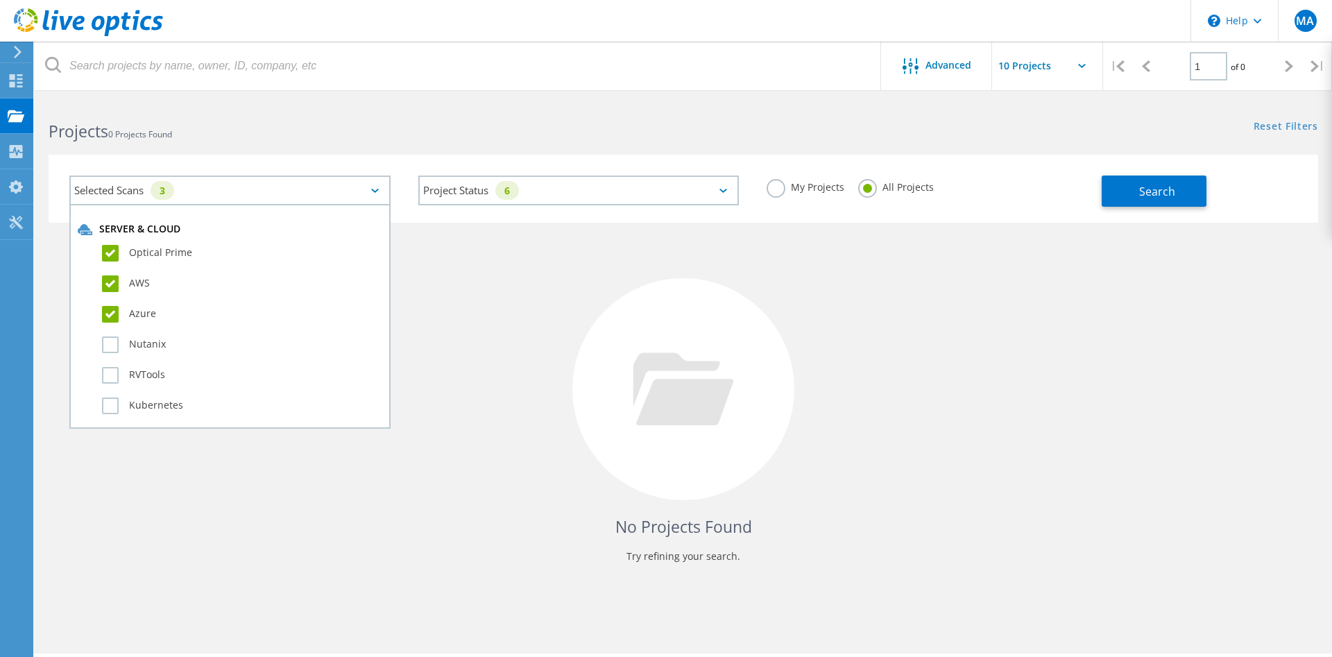
click at [107, 347] on label "Nutanix" at bounding box center [242, 345] width 280 height 17
click at [0, 0] on input "Nutanix" at bounding box center [0, 0] width 0 height 0
click at [105, 375] on label "RVTools" at bounding box center [242, 375] width 280 height 17
click at [0, 0] on input "RVTools" at bounding box center [0, 0] width 0 height 0
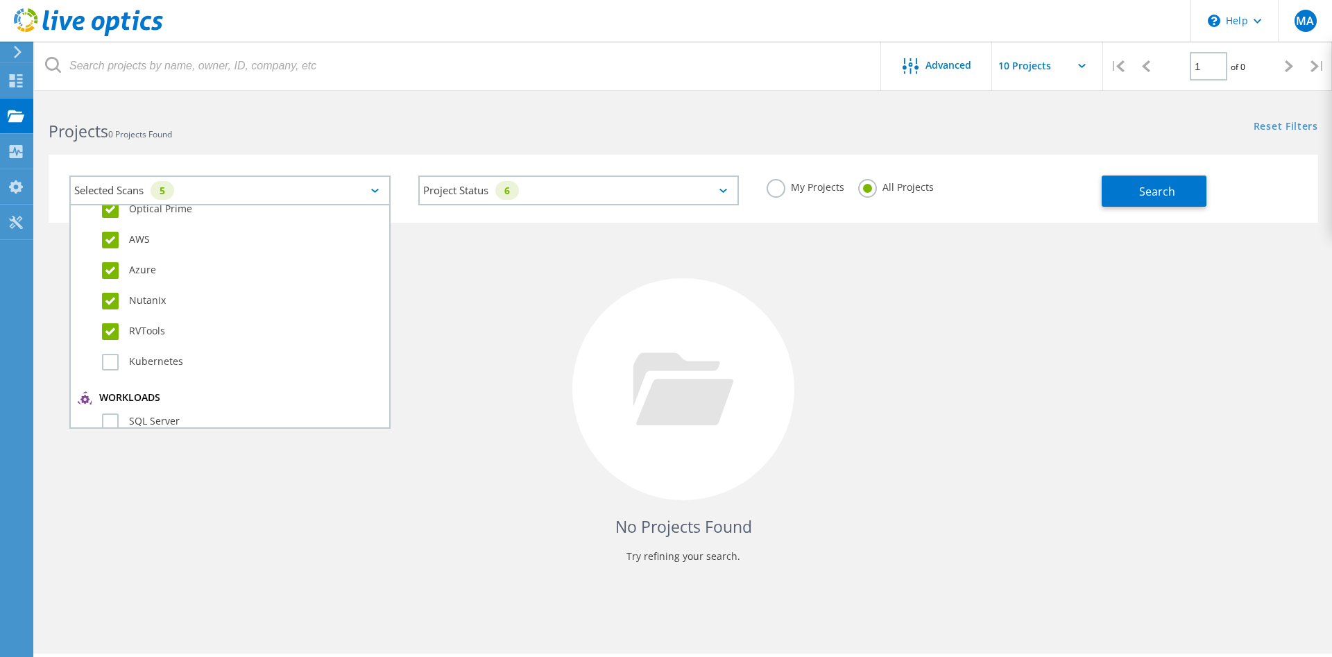
scroll to position [71, 0]
click at [111, 339] on label "Kubernetes" at bounding box center [242, 335] width 280 height 17
click at [0, 0] on input "Kubernetes" at bounding box center [0, 0] width 0 height 0
click at [1144, 189] on span "Search" at bounding box center [1157, 191] width 36 height 15
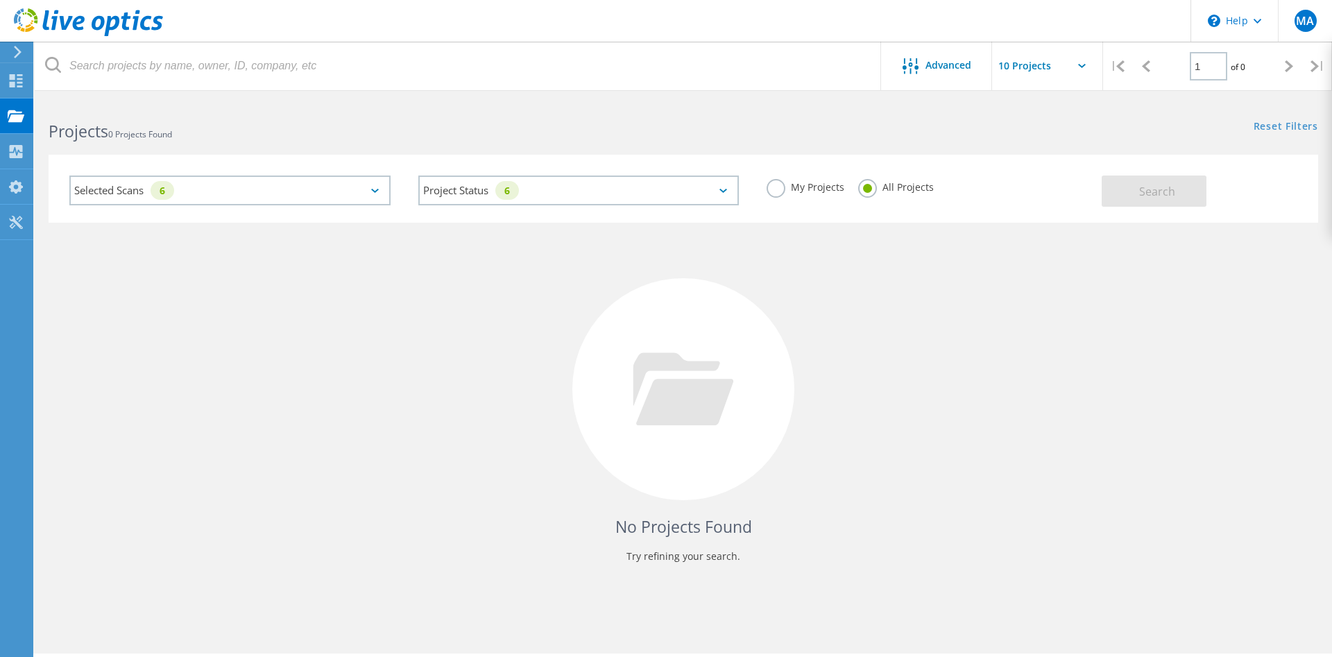
click at [1025, 615] on div "Advanced | 1 of 0 | Email Address Project Name Company Date Created Project Id …" at bounding box center [684, 377] width 1298 height 553
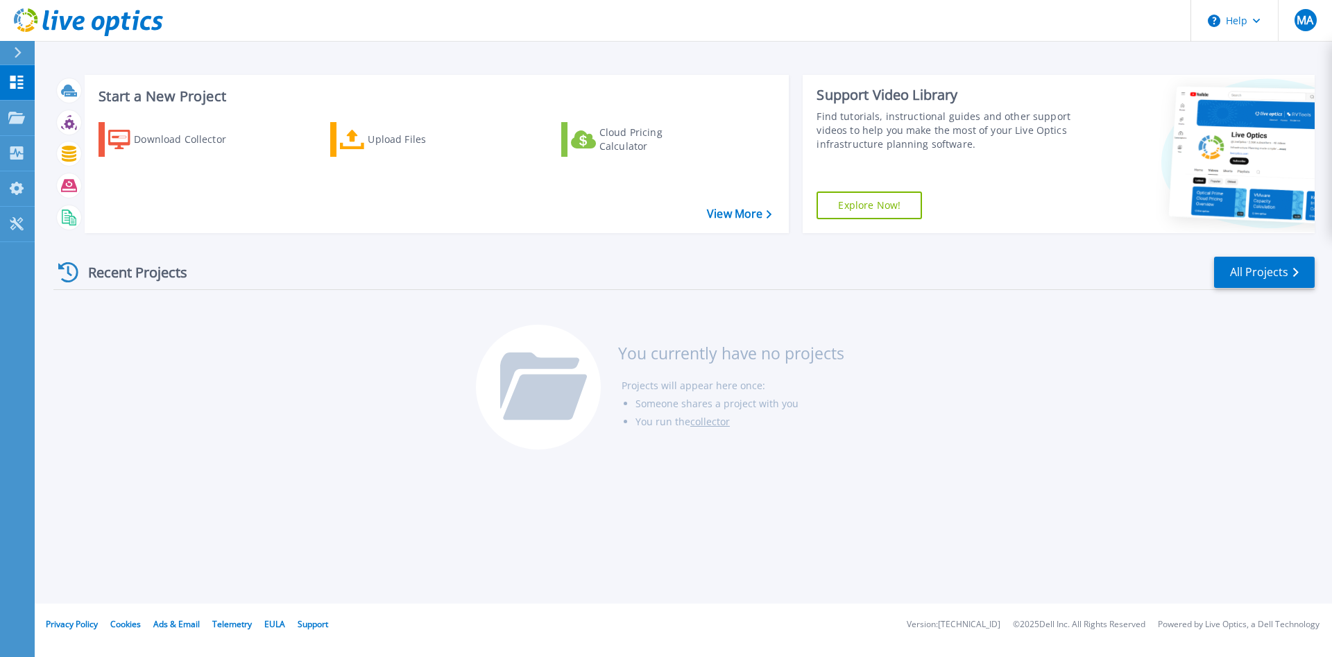
click at [85, 276] on div "Recent Projects" at bounding box center [129, 272] width 153 height 34
click at [67, 269] on icon at bounding box center [68, 272] width 20 height 20
click at [743, 221] on link "View More" at bounding box center [739, 213] width 65 height 13
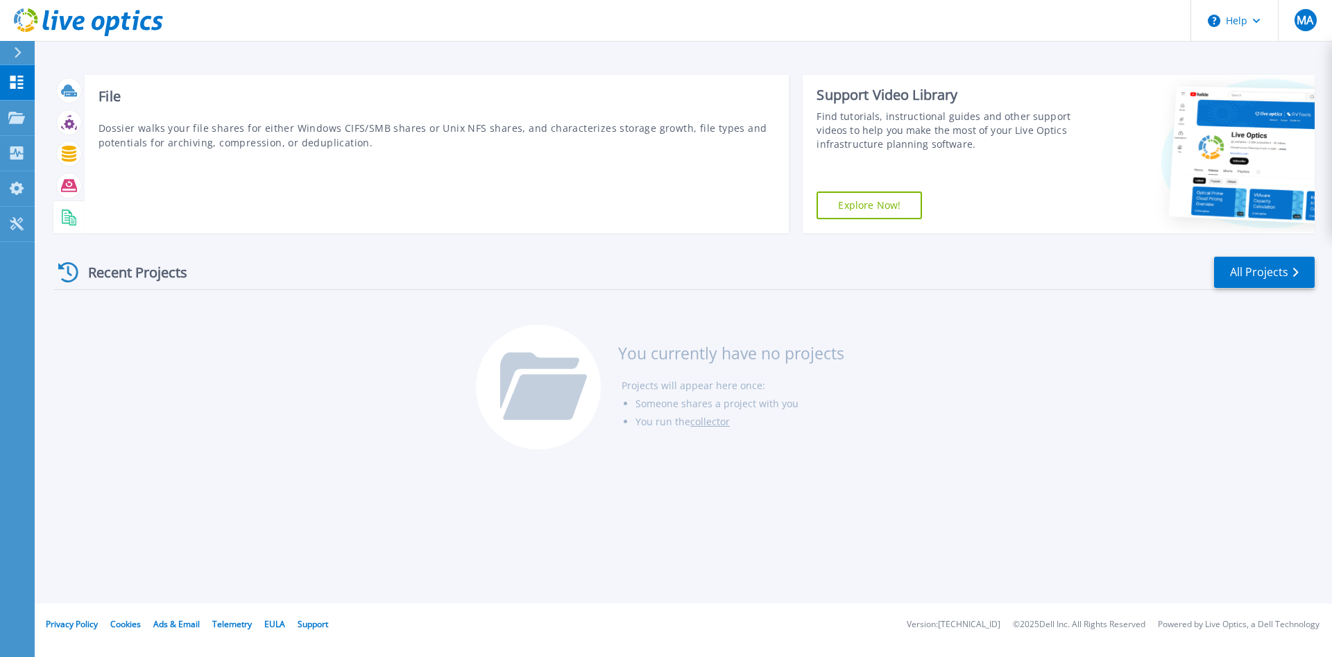
click at [72, 213] on icon at bounding box center [69, 218] width 16 height 16
click at [72, 192] on icon at bounding box center [69, 186] width 16 height 16
click at [72, 151] on icon at bounding box center [69, 154] width 16 height 16
click at [68, 129] on icon at bounding box center [69, 122] width 16 height 16
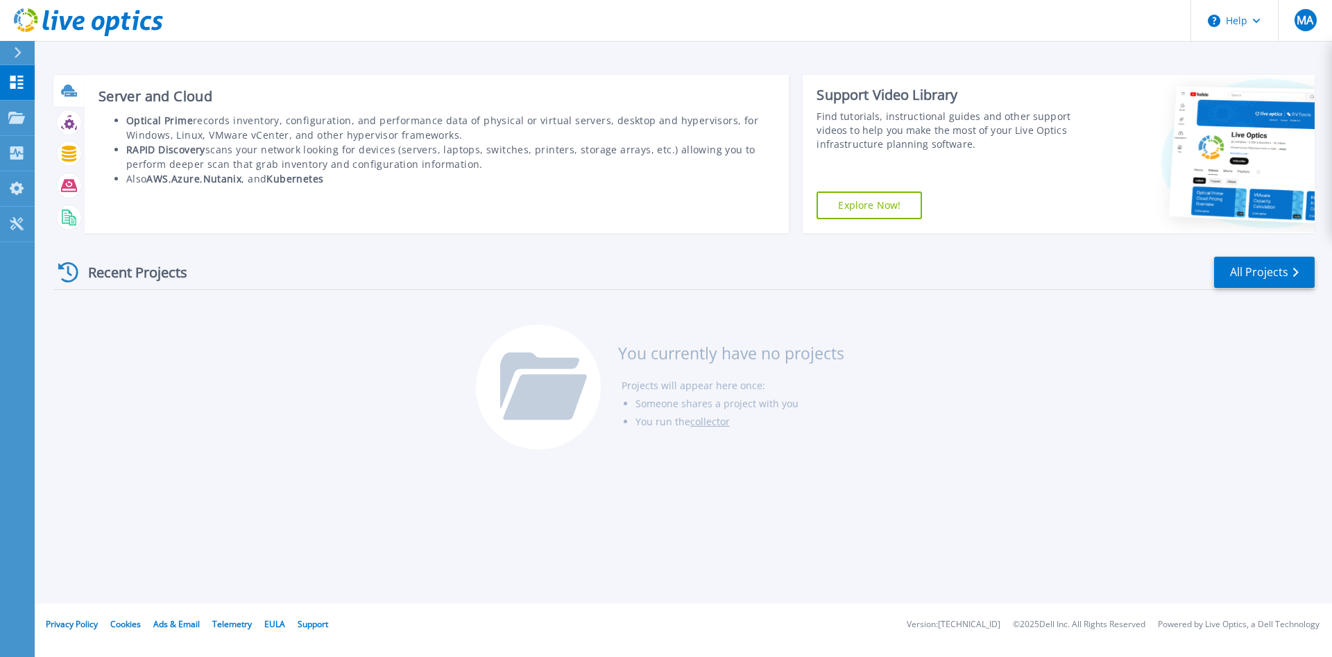
click at [67, 85] on icon at bounding box center [68, 90] width 14 height 10
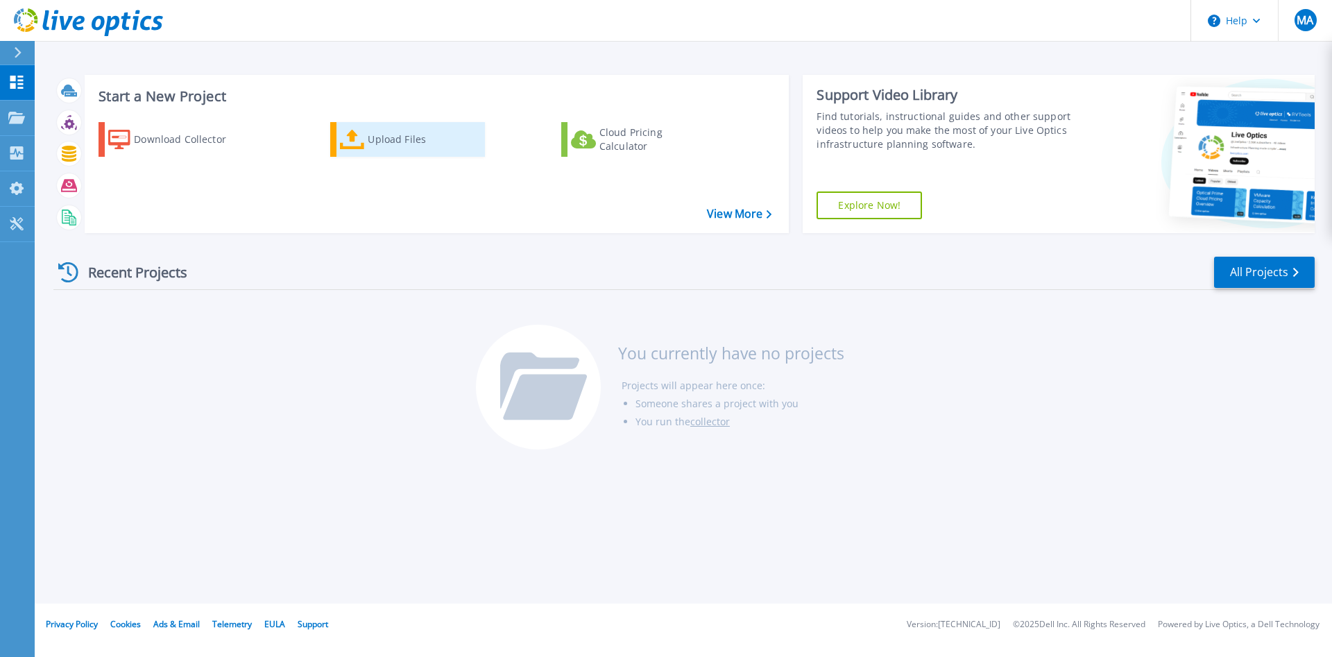
click at [414, 147] on div "Upload Files" at bounding box center [423, 140] width 111 height 28
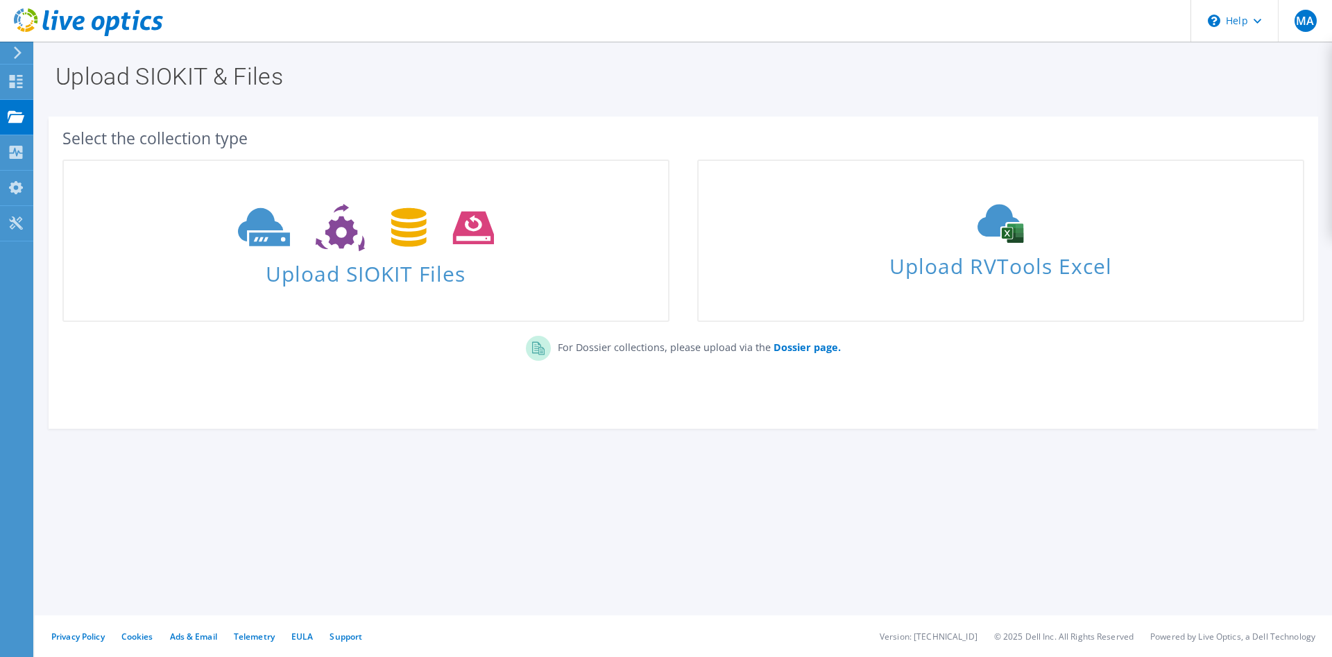
click at [22, 55] on icon at bounding box center [17, 52] width 10 height 12
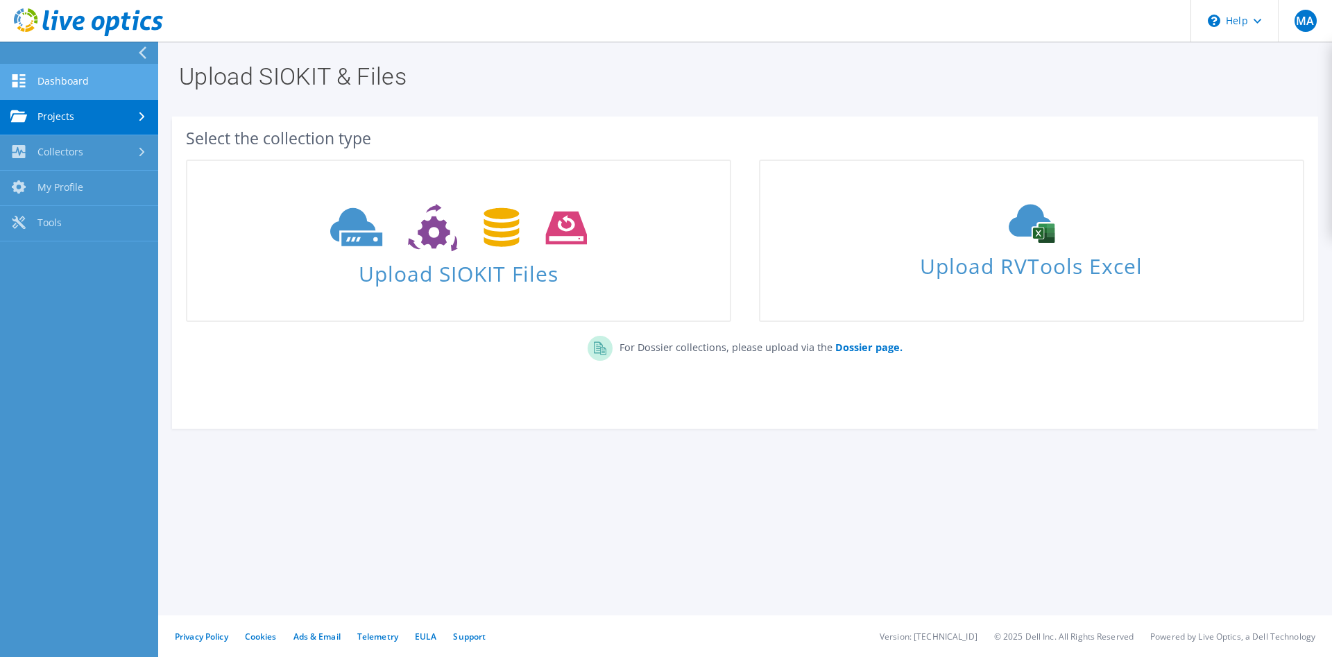
click at [83, 72] on link "Dashboard" at bounding box center [79, 82] width 158 height 35
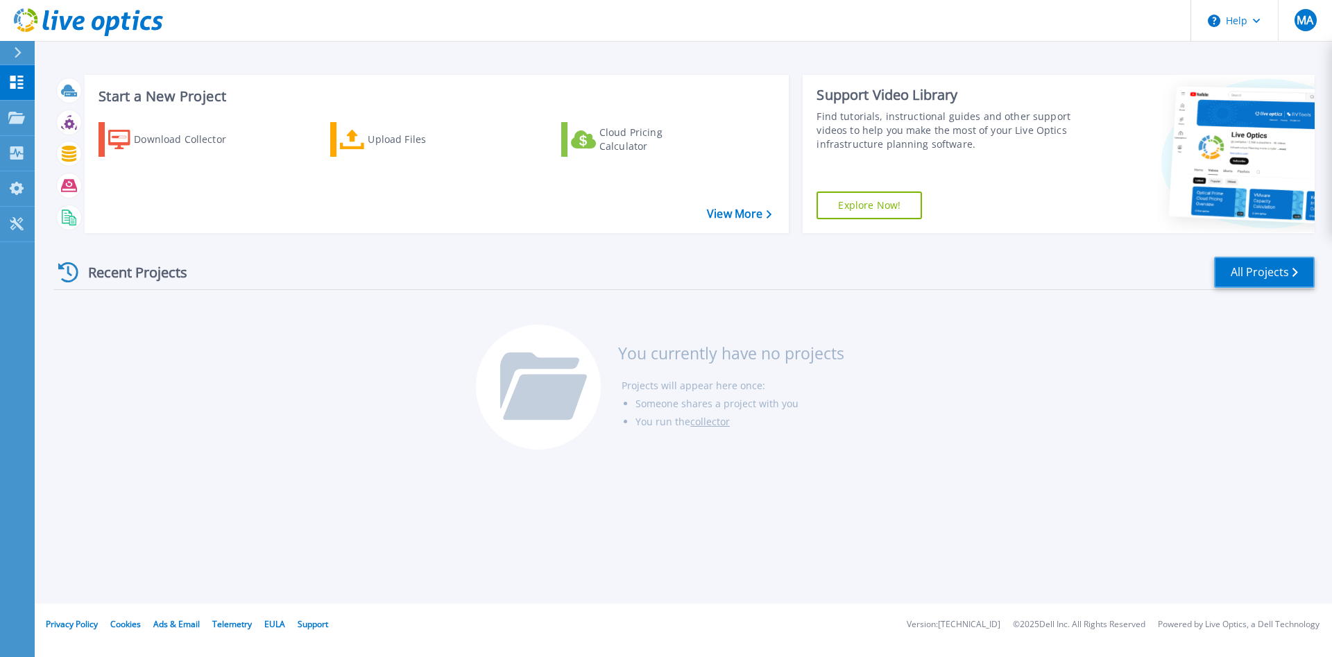
click at [1277, 280] on link "All Projects" at bounding box center [1264, 272] width 101 height 31
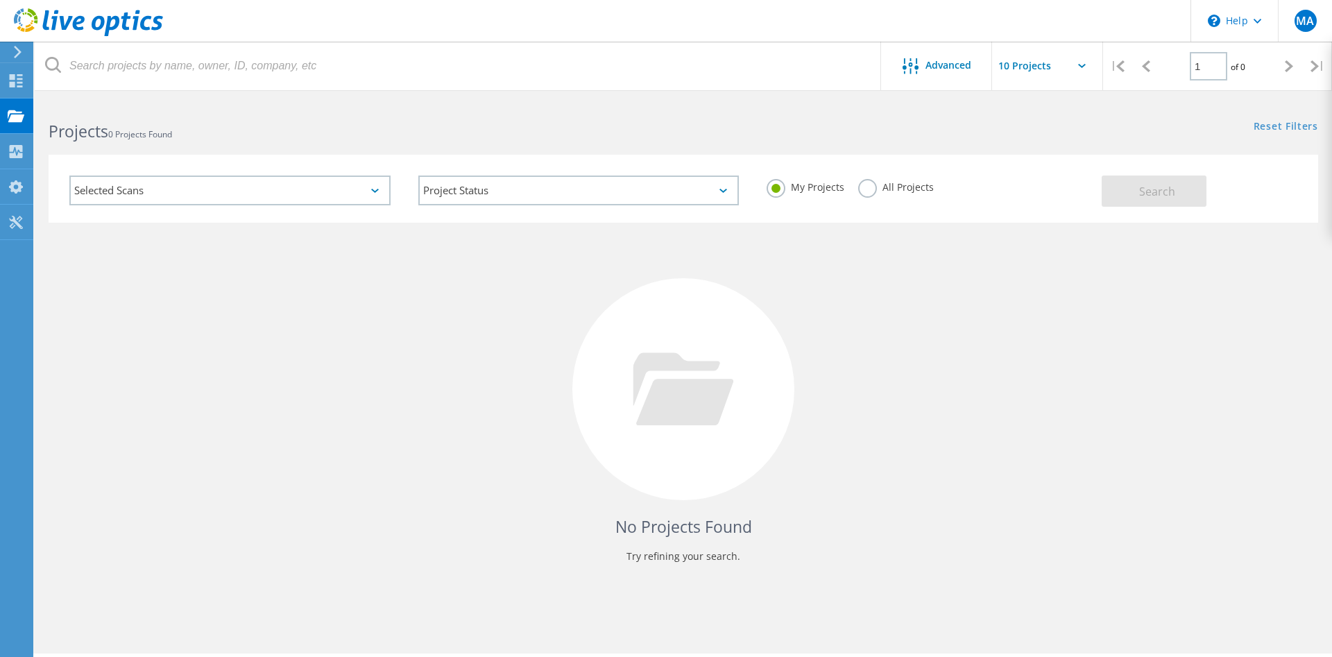
click at [334, 192] on div "Selected Scans" at bounding box center [229, 191] width 321 height 30
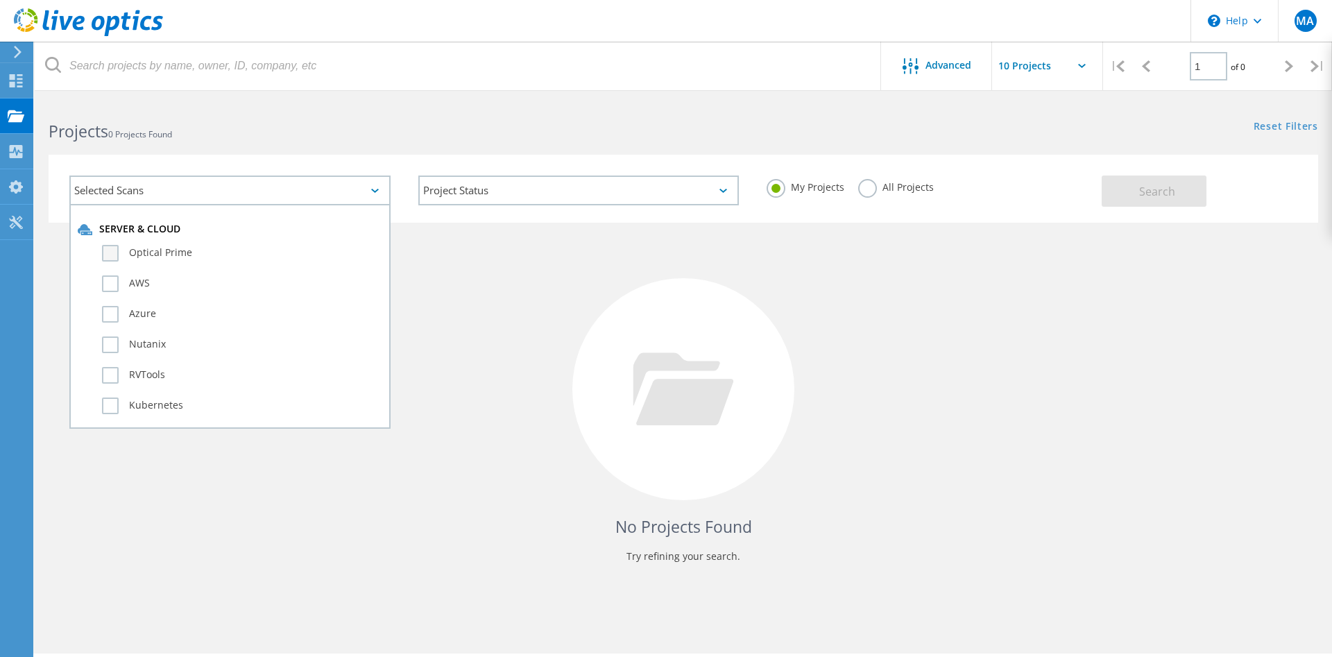
click at [180, 253] on label "Optical Prime" at bounding box center [242, 253] width 280 height 17
click at [0, 0] on input "Optical Prime" at bounding box center [0, 0] width 0 height 0
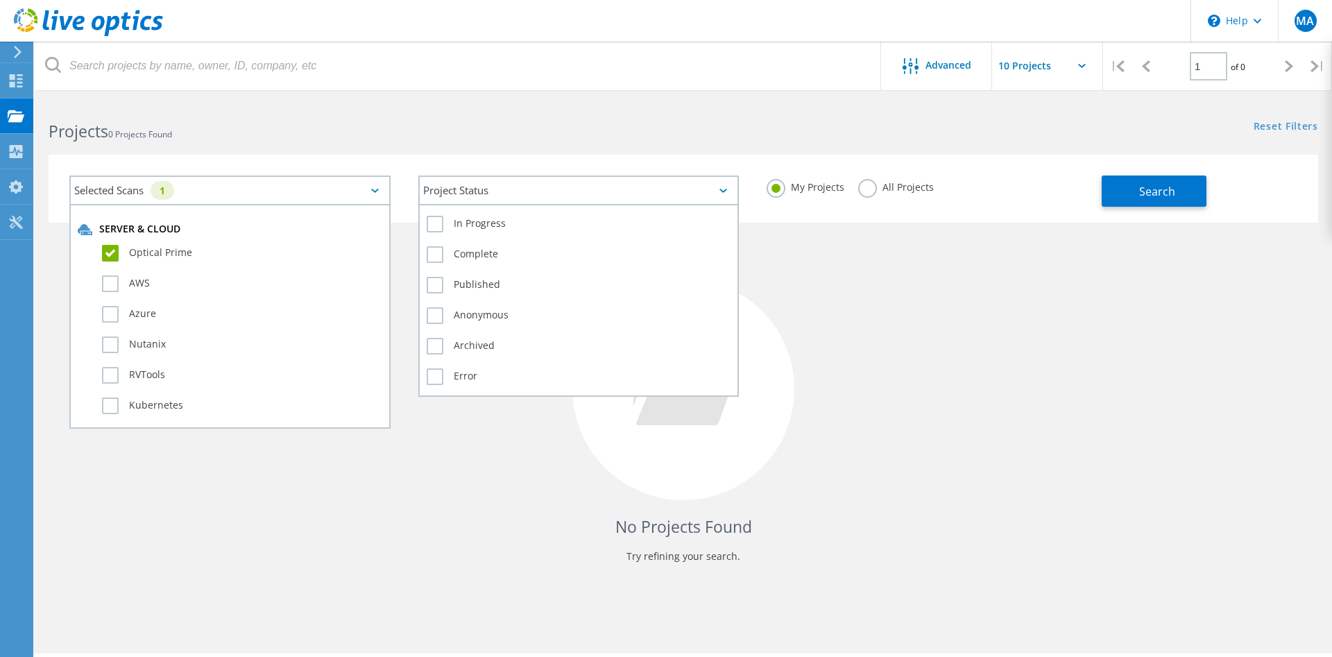
click at [701, 185] on div "Project Status" at bounding box center [578, 191] width 321 height 30
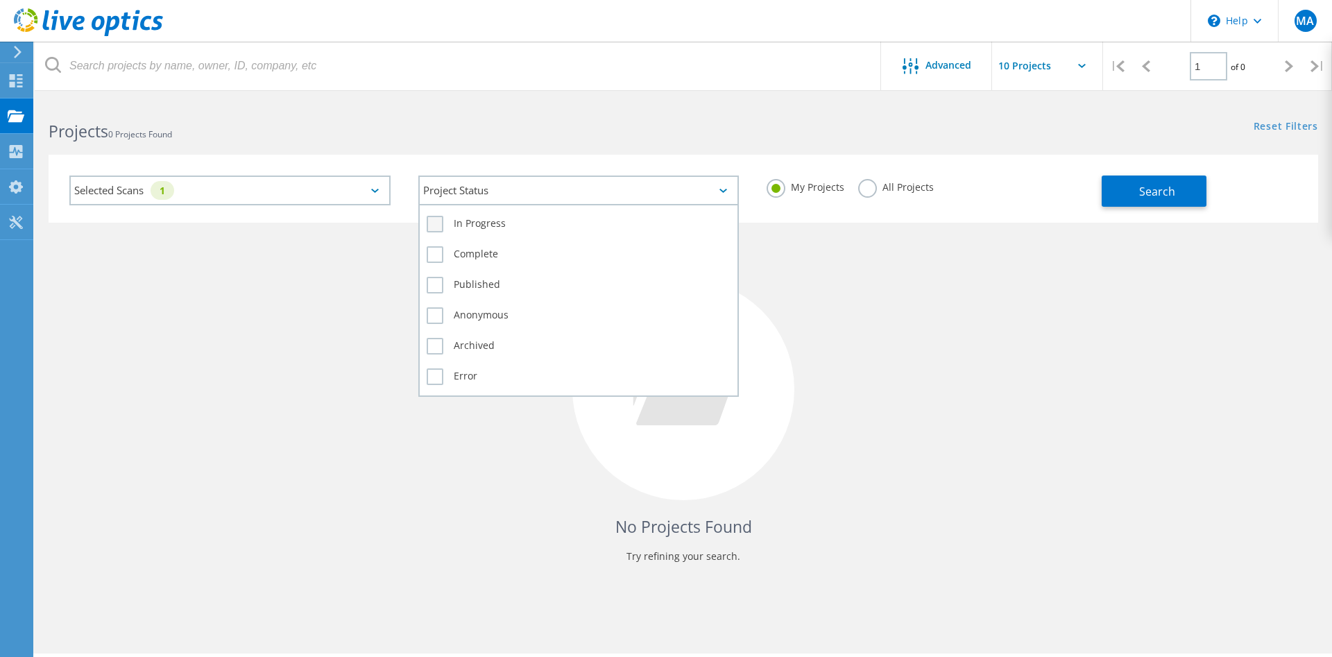
click at [624, 229] on label "In Progress" at bounding box center [579, 224] width 305 height 17
click at [0, 0] on input "In Progress" at bounding box center [0, 0] width 0 height 0
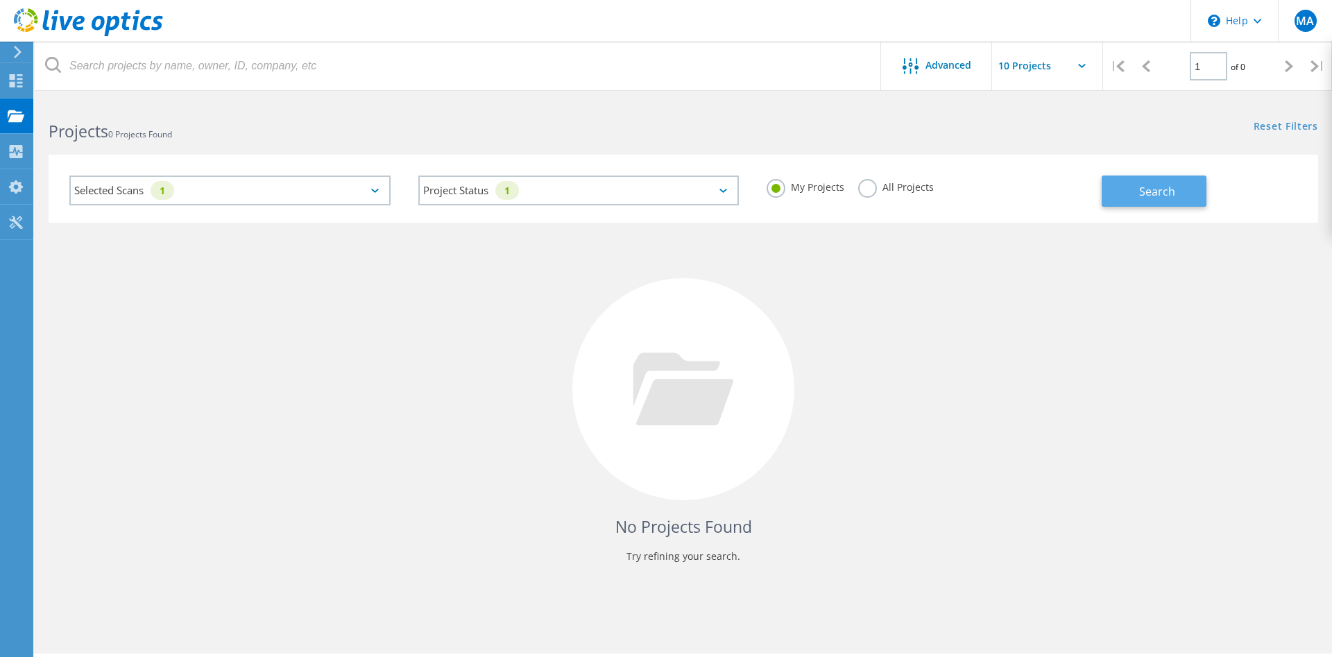
click at [1131, 202] on button "Search" at bounding box center [1154, 191] width 105 height 31
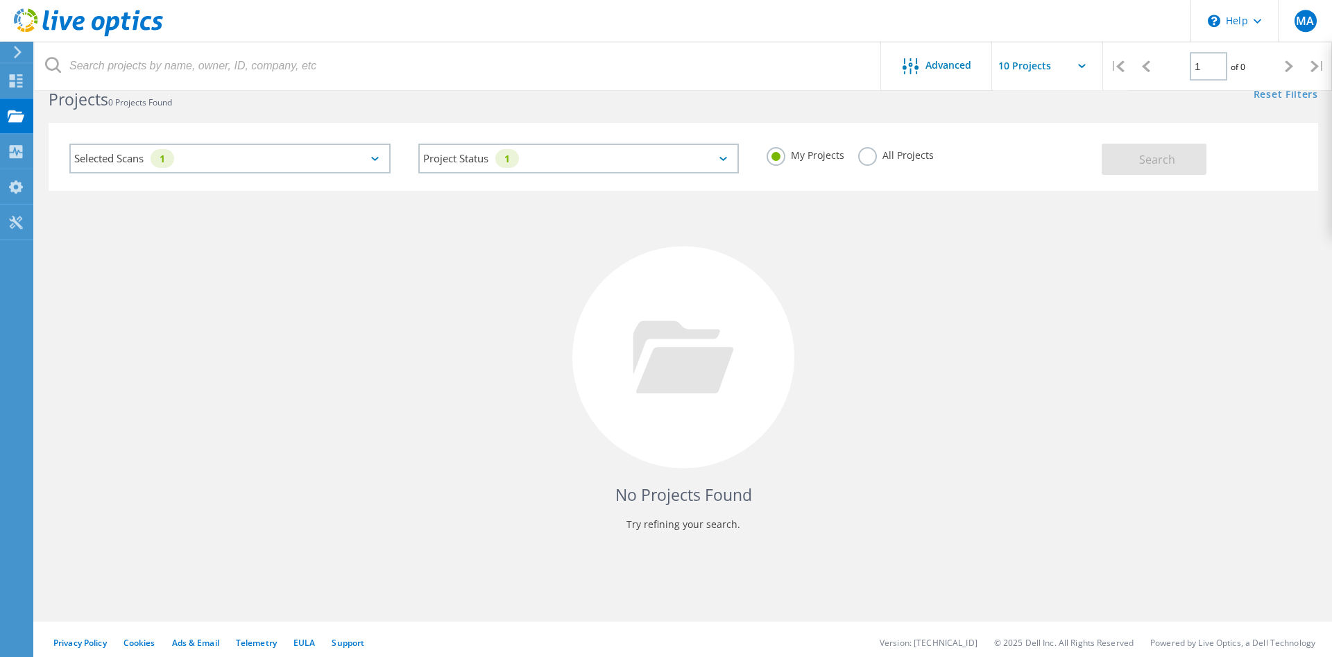
scroll to position [38, 0]
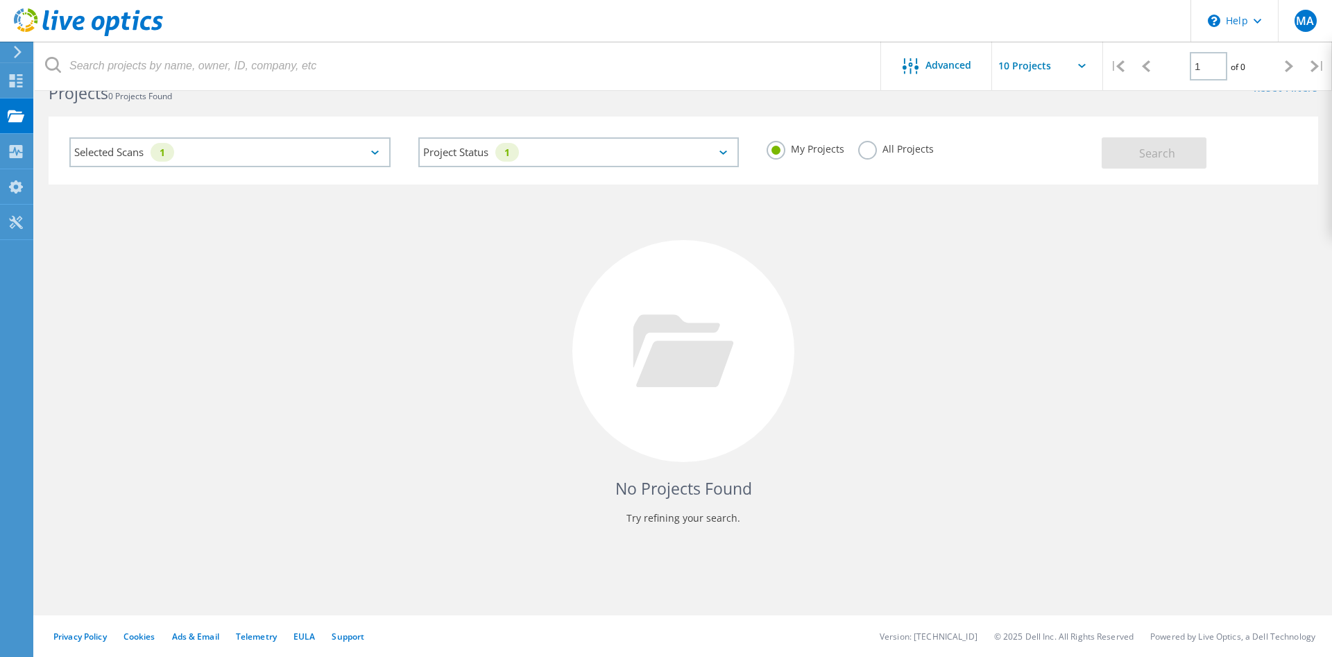
click at [99, 21] on icon at bounding box center [88, 22] width 149 height 28
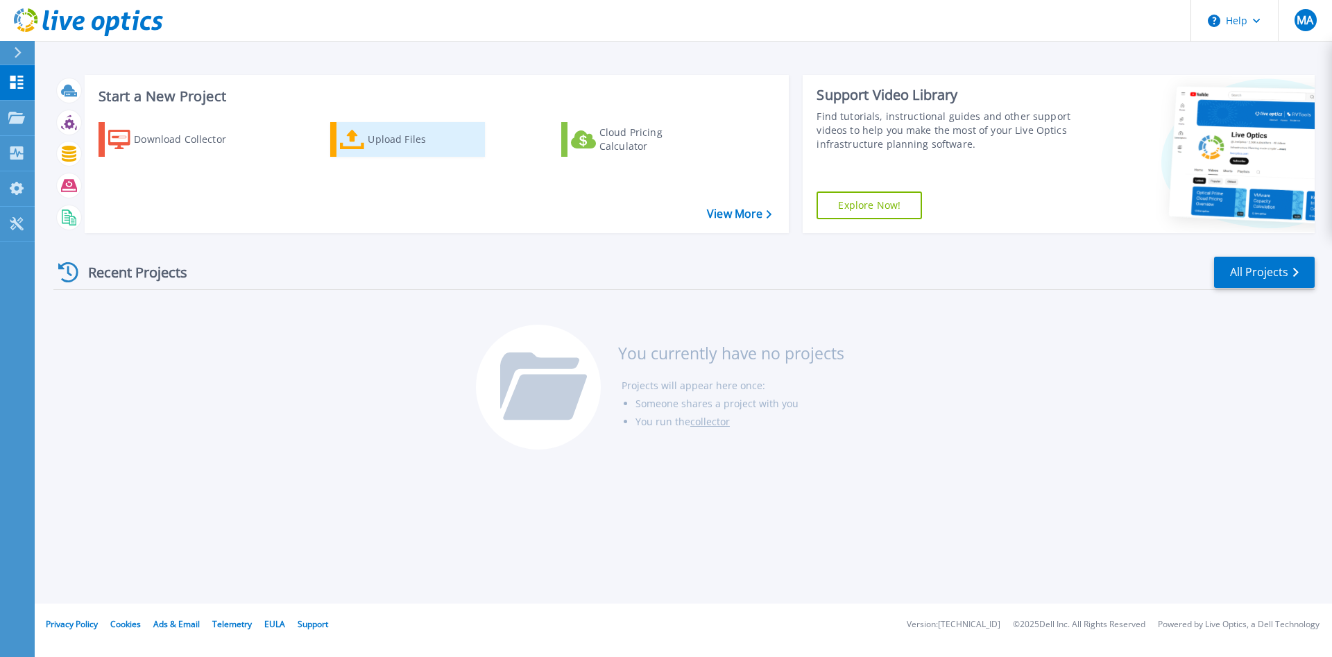
click at [380, 128] on div "Upload Files" at bounding box center [423, 140] width 111 height 28
